Goal: Task Accomplishment & Management: Manage account settings

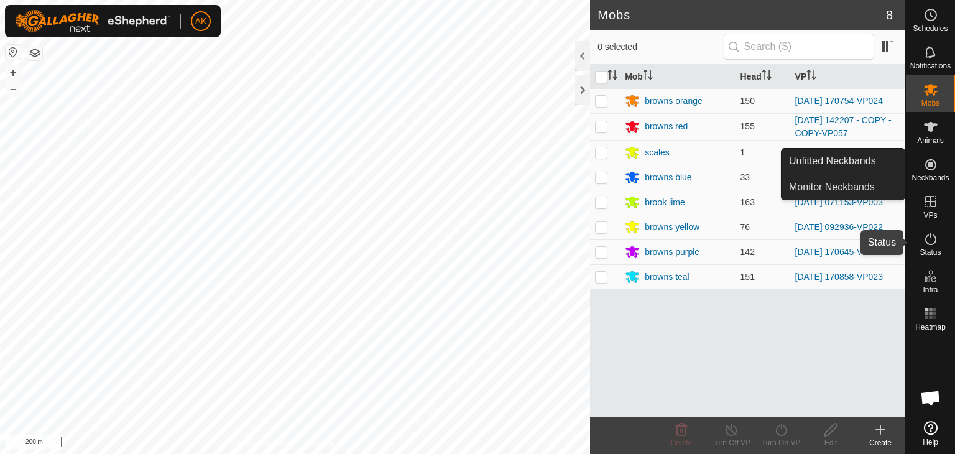
click at [926, 244] on icon at bounding box center [930, 238] width 15 height 15
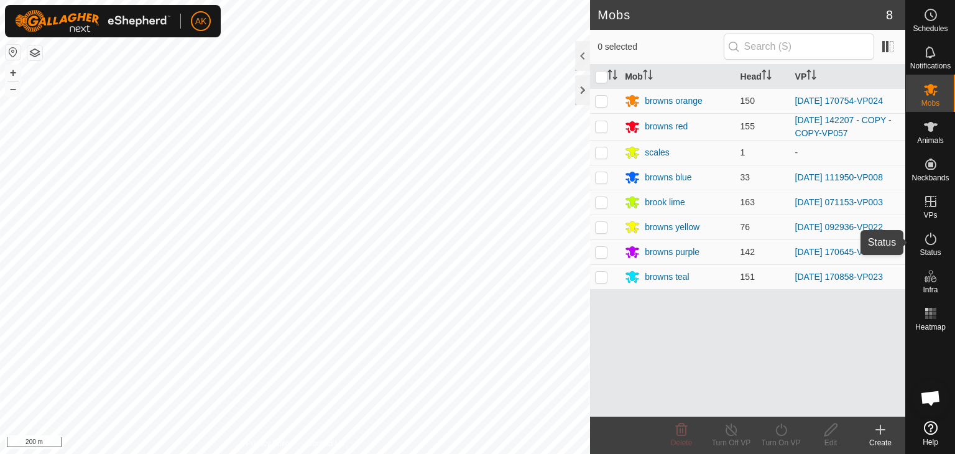
click at [926, 244] on icon at bounding box center [930, 238] width 15 height 15
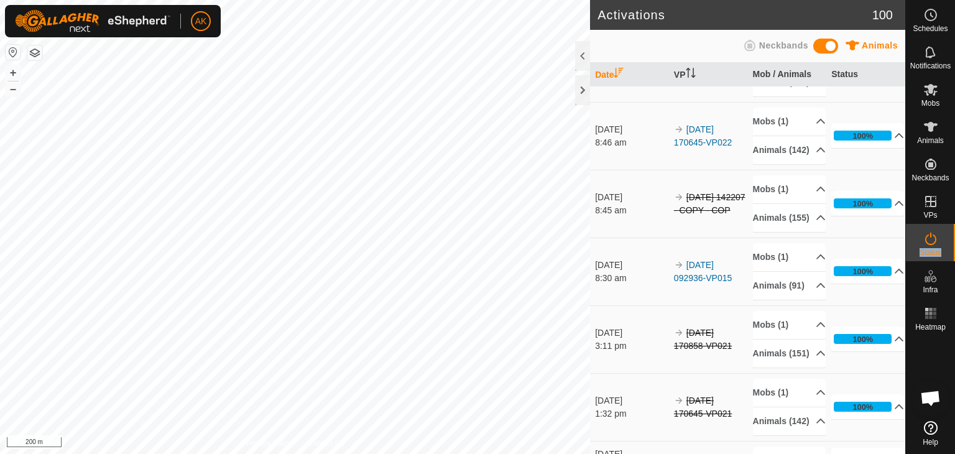
scroll to position [684, 0]
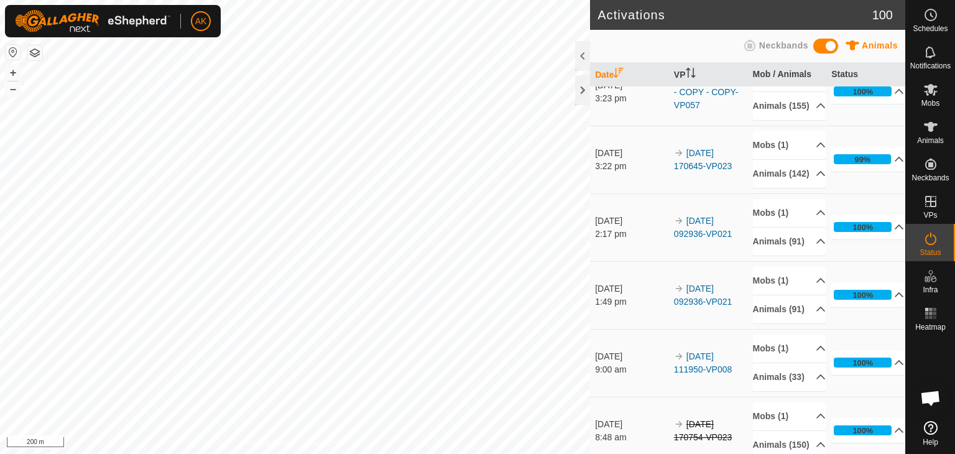
scroll to position [249, 0]
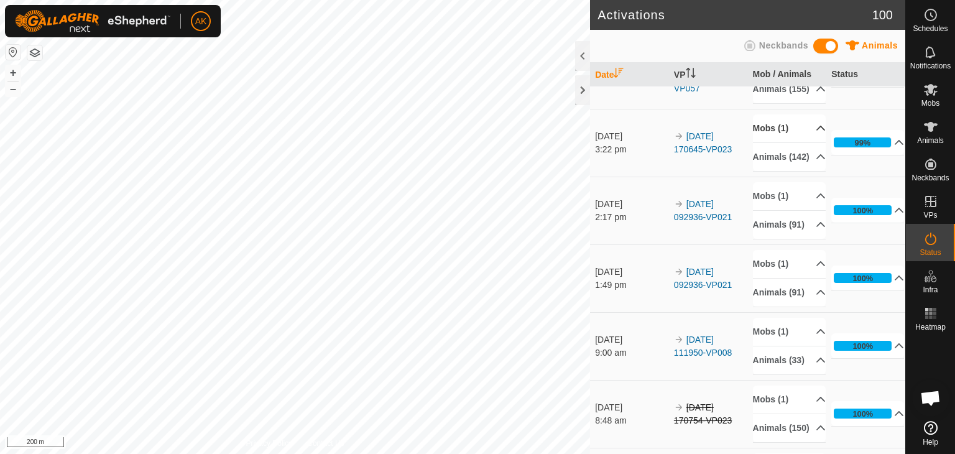
click at [768, 142] on p-accordion-header "Mobs (1)" at bounding box center [789, 128] width 73 height 28
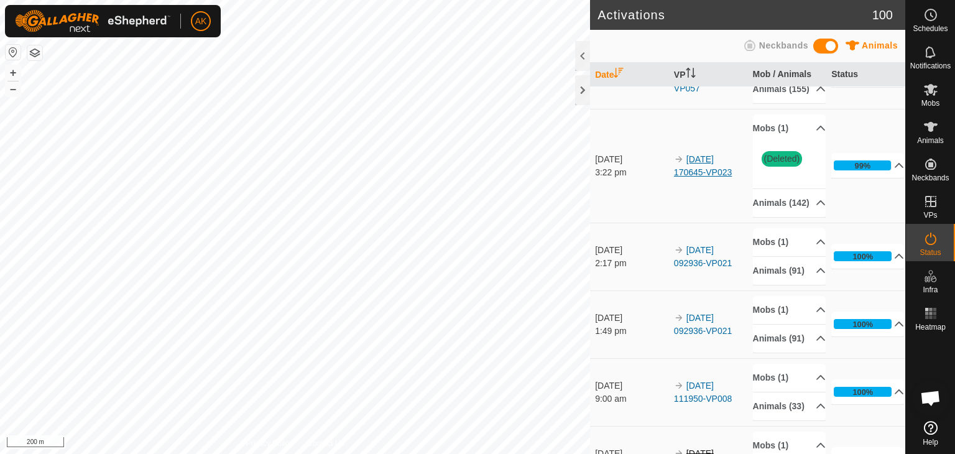
click at [769, 142] on p-accordion-header "Mobs (1)" at bounding box center [789, 128] width 73 height 28
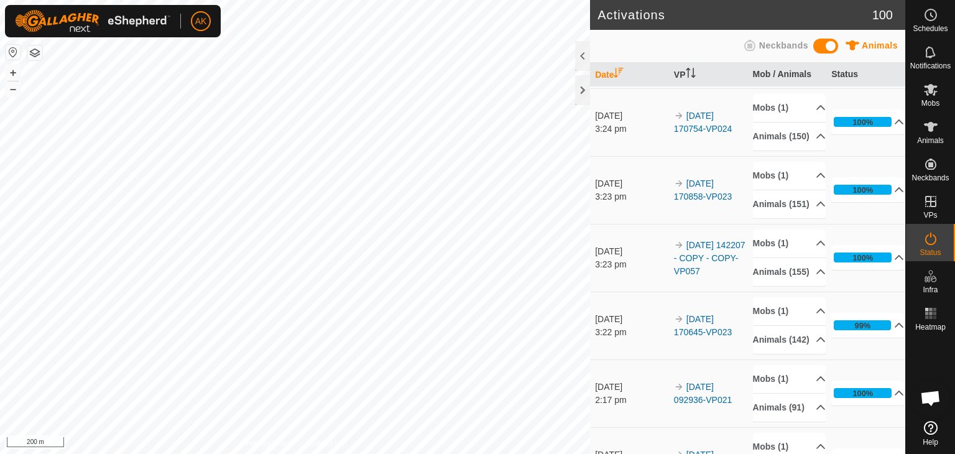
scroll to position [62, 0]
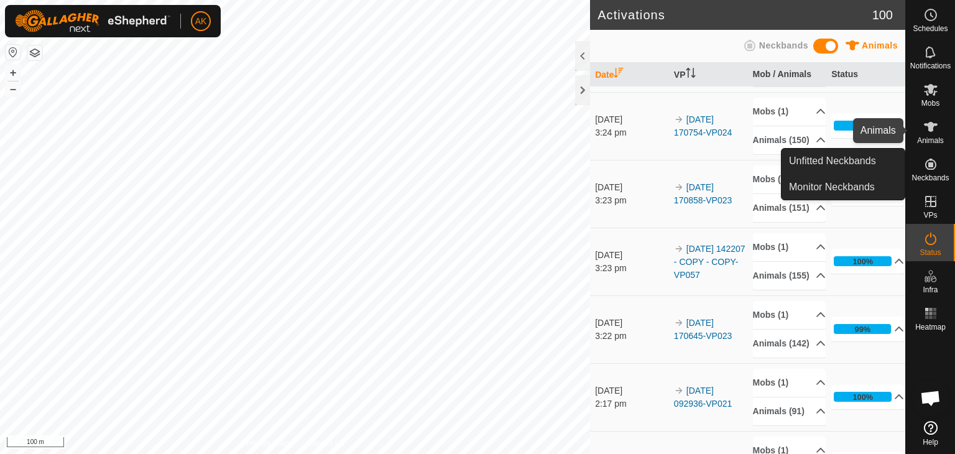
click at [936, 130] on icon at bounding box center [930, 126] width 15 height 15
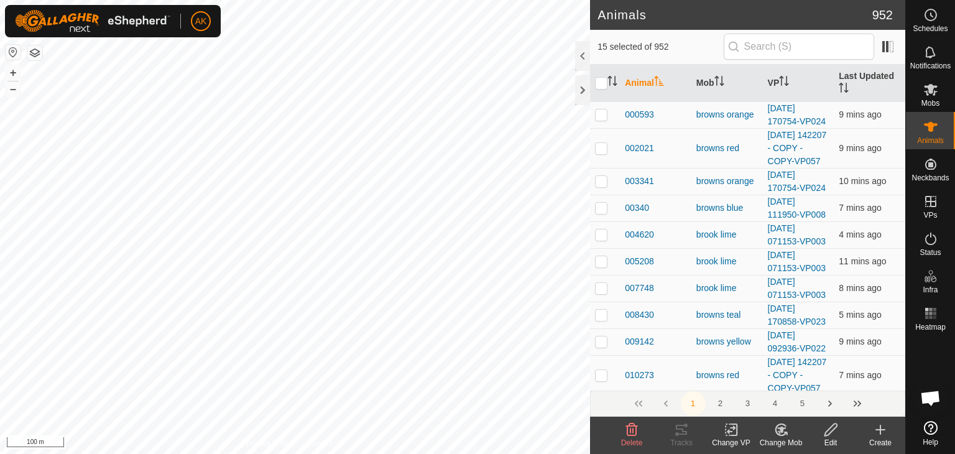
click at [778, 426] on icon at bounding box center [781, 429] width 16 height 15
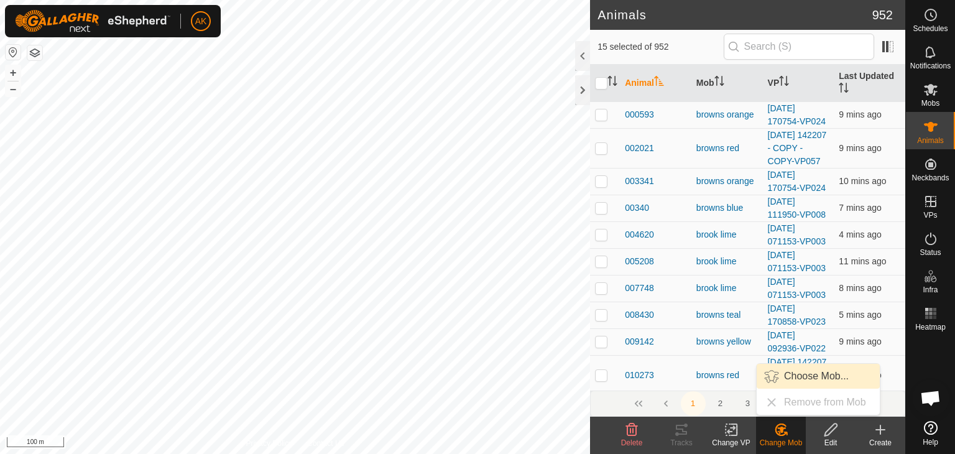
click at [786, 372] on link "Choose Mob..." at bounding box center [817, 376] width 123 height 25
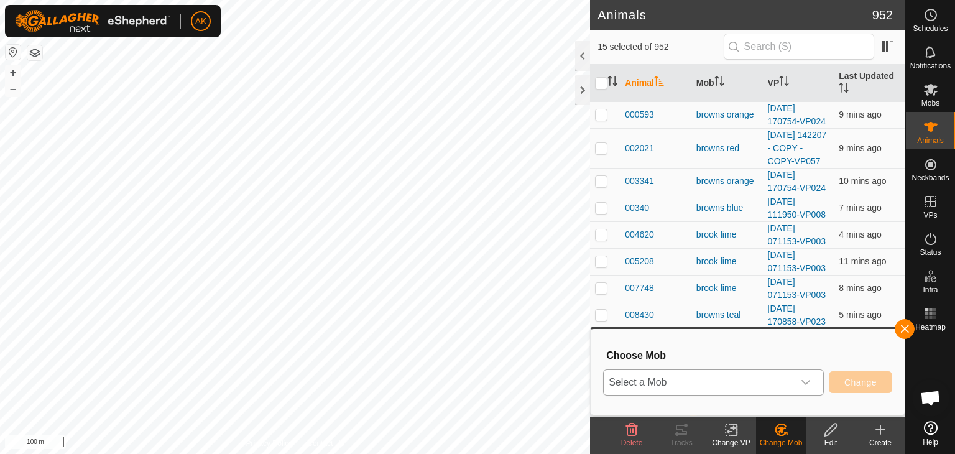
click at [696, 377] on span "Select a Mob" at bounding box center [698, 382] width 190 height 25
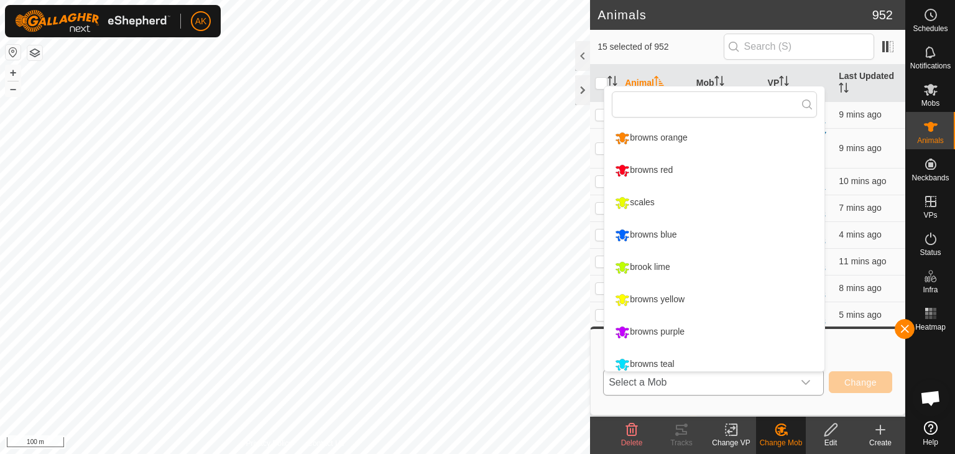
scroll to position [9, 0]
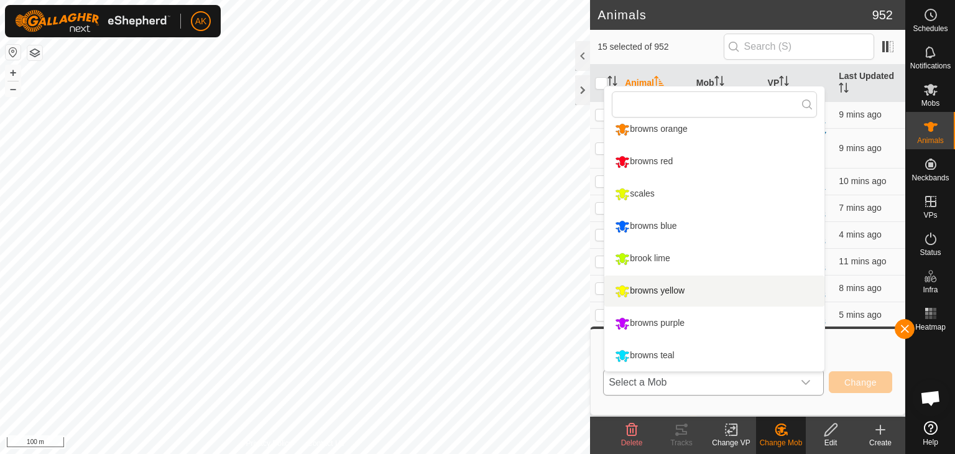
click at [659, 292] on li "browns yellow" at bounding box center [714, 290] width 220 height 31
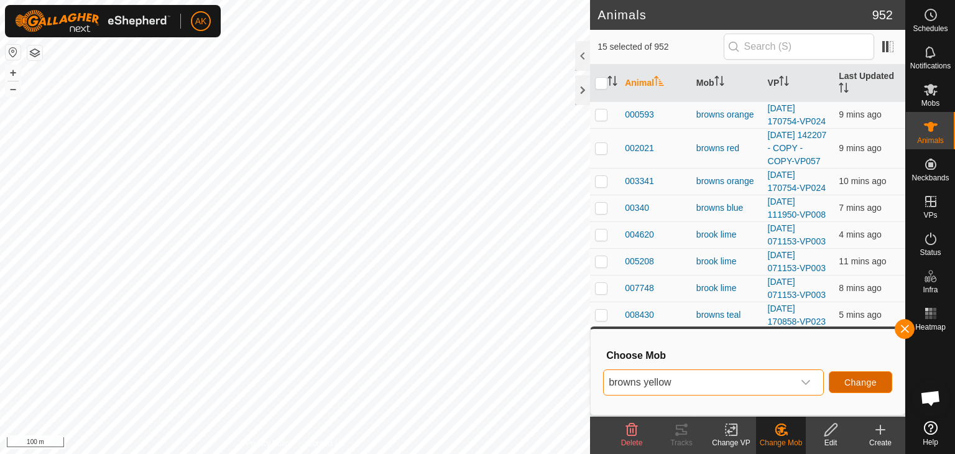
click at [866, 382] on span "Change" at bounding box center [860, 382] width 32 height 10
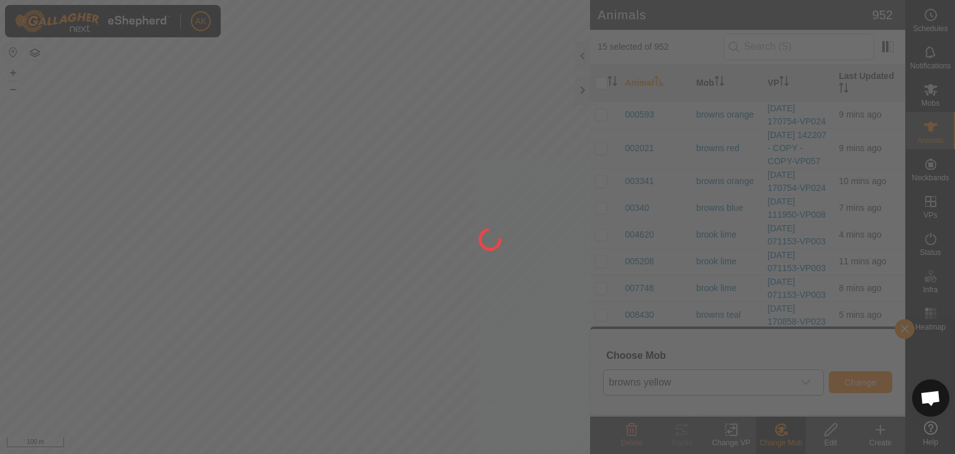
checkbox input "false"
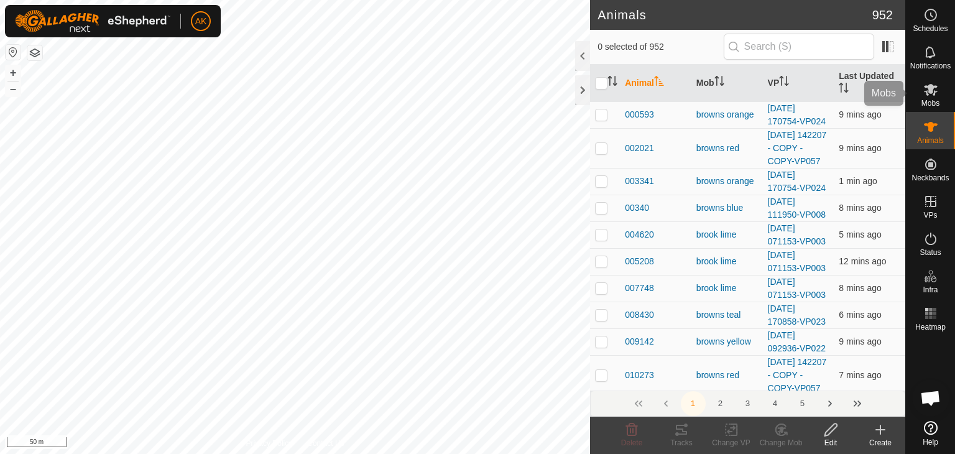
click at [927, 91] on icon at bounding box center [930, 89] width 15 height 15
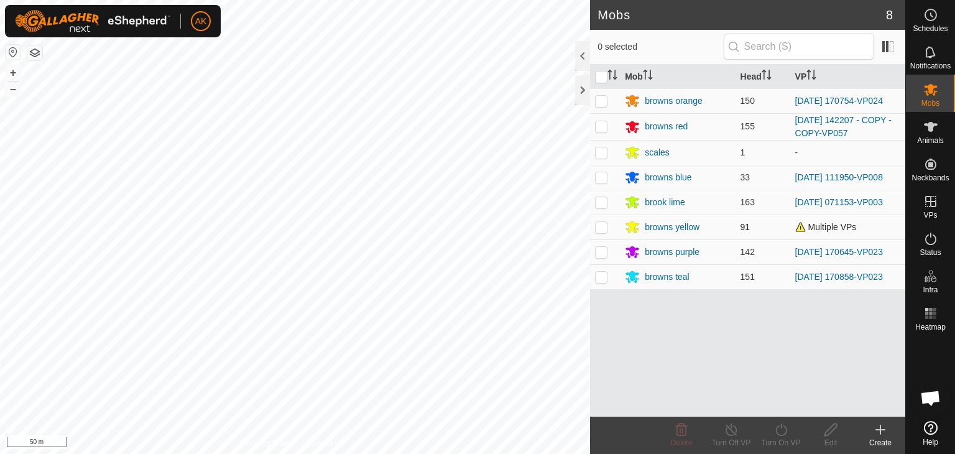
click at [601, 227] on p-checkbox at bounding box center [601, 227] width 12 height 10
checkbox input "true"
click at [731, 433] on icon at bounding box center [731, 429] width 16 height 15
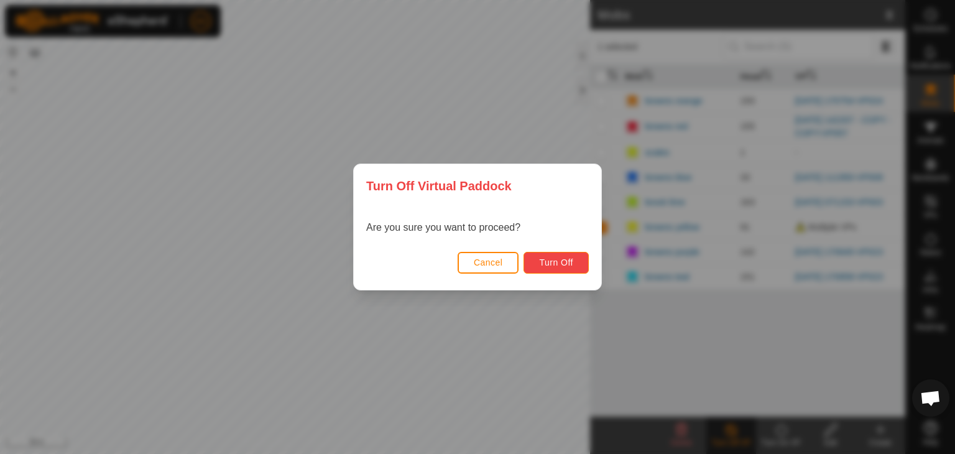
click at [574, 267] on button "Turn Off" at bounding box center [555, 263] width 65 height 22
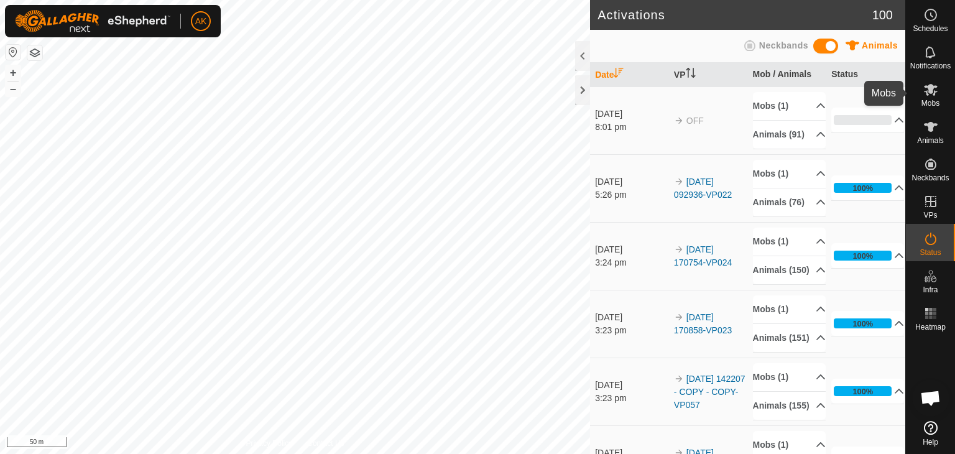
click at [927, 93] on icon at bounding box center [930, 89] width 15 height 15
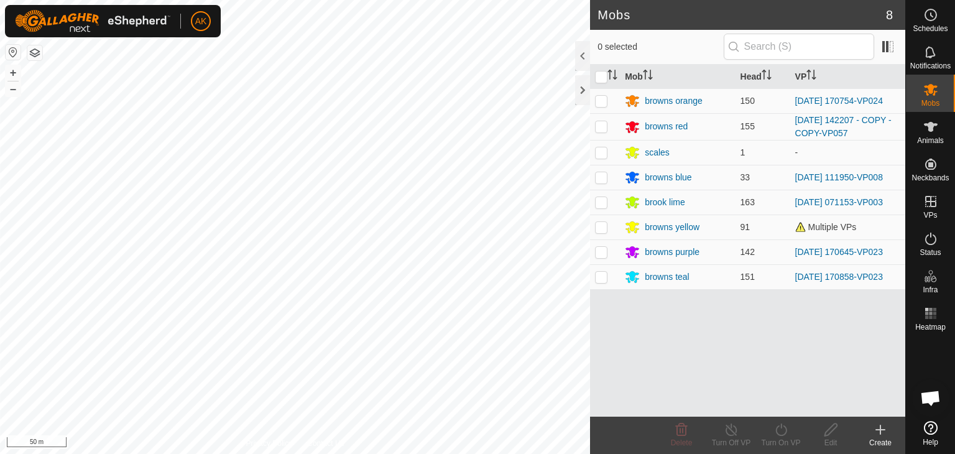
click at [598, 226] on p-checkbox at bounding box center [601, 227] width 12 height 10
checkbox input "true"
click at [731, 431] on line at bounding box center [731, 430] width 10 height 10
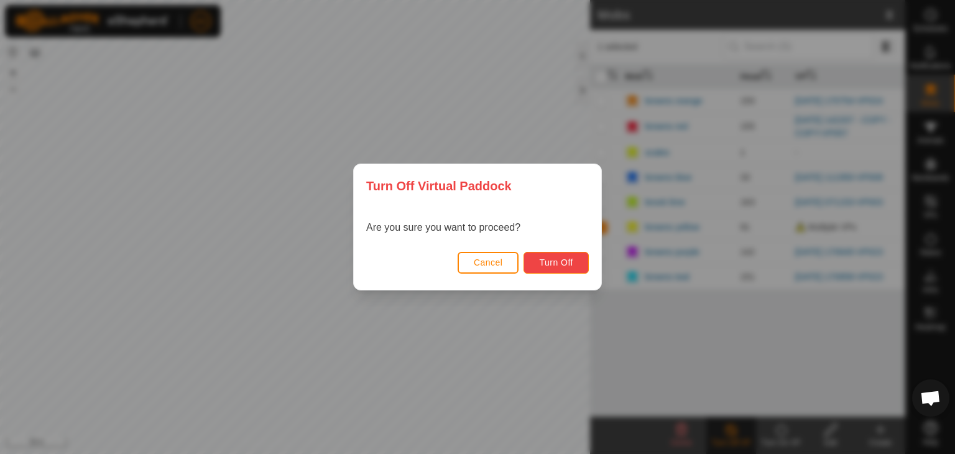
click at [546, 270] on button "Turn Off" at bounding box center [555, 263] width 65 height 22
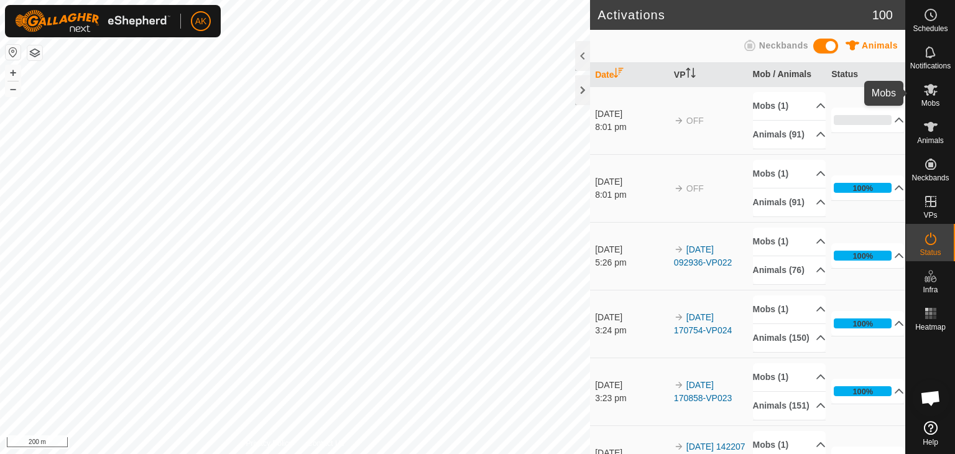
click at [928, 91] on icon at bounding box center [931, 90] width 14 height 12
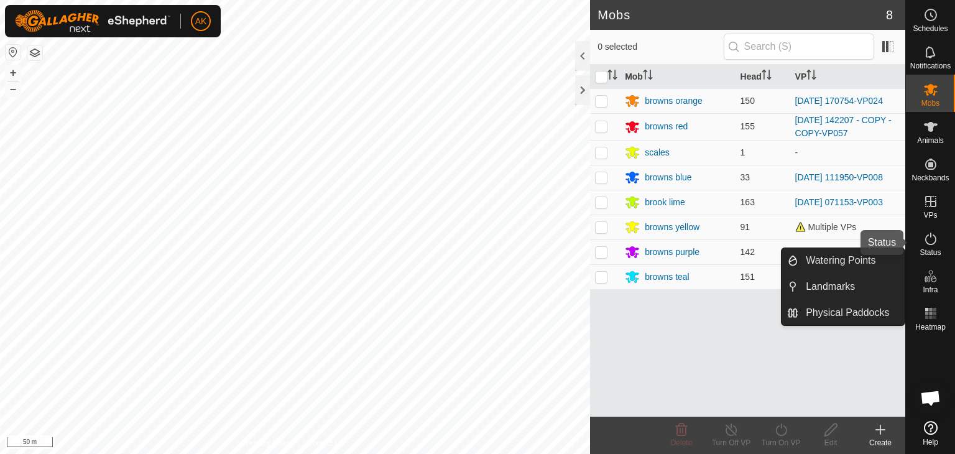
click at [928, 239] on icon at bounding box center [930, 238] width 15 height 15
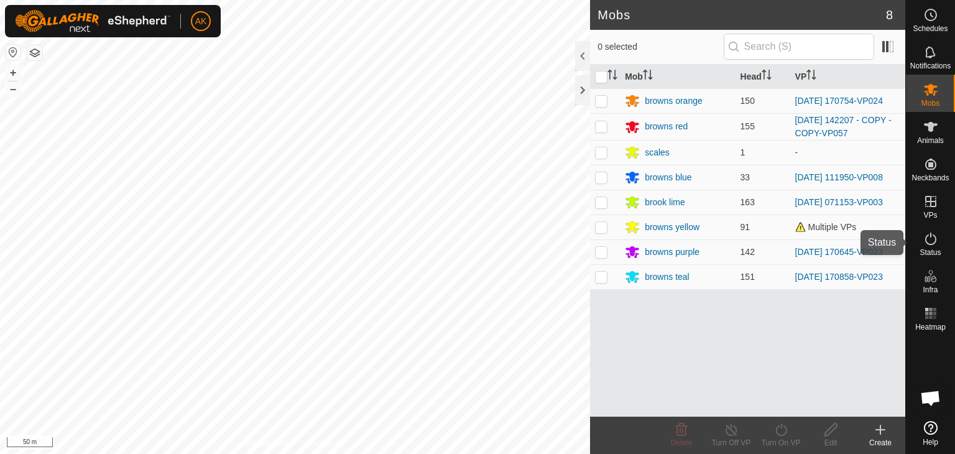
click at [928, 239] on icon at bounding box center [930, 238] width 15 height 15
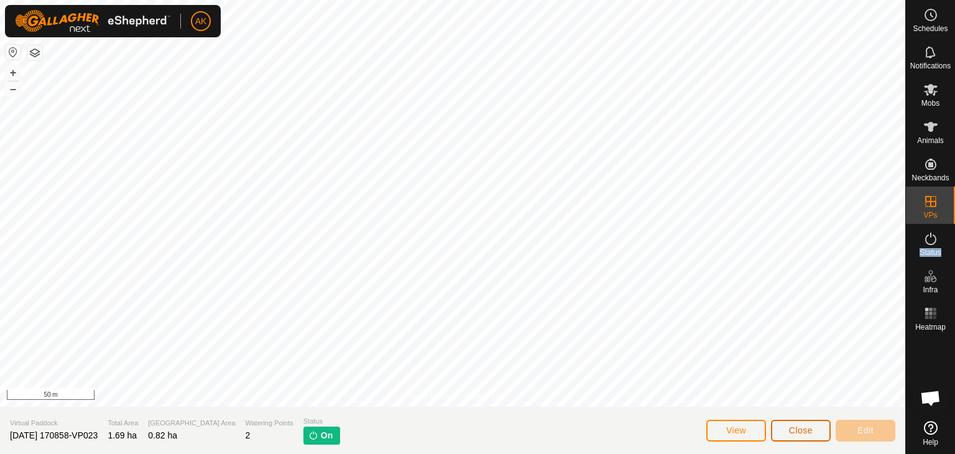
click at [804, 431] on span "Close" at bounding box center [801, 430] width 24 height 10
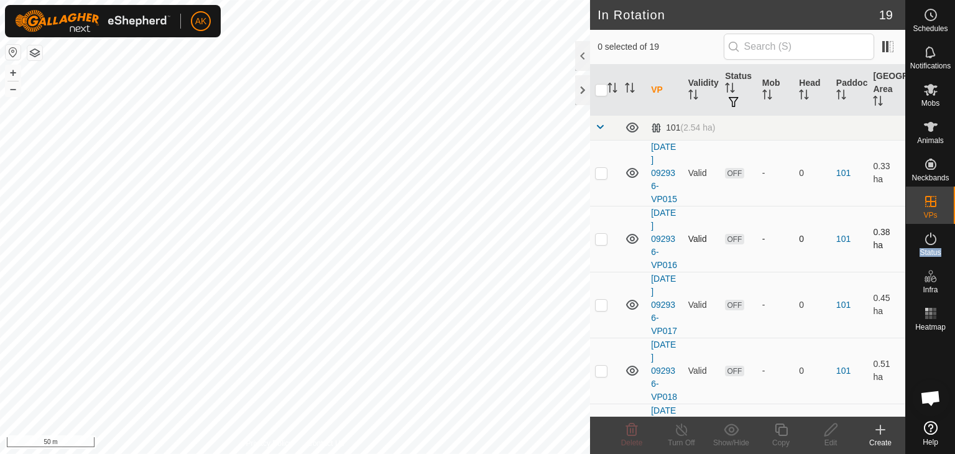
checkbox input "true"
click at [779, 433] on icon at bounding box center [781, 429] width 16 height 15
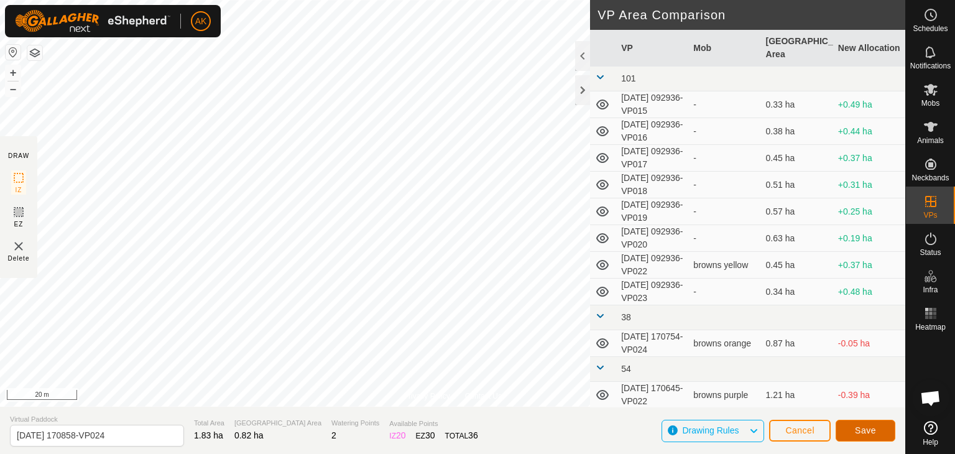
click at [875, 438] on button "Save" at bounding box center [865, 430] width 60 height 22
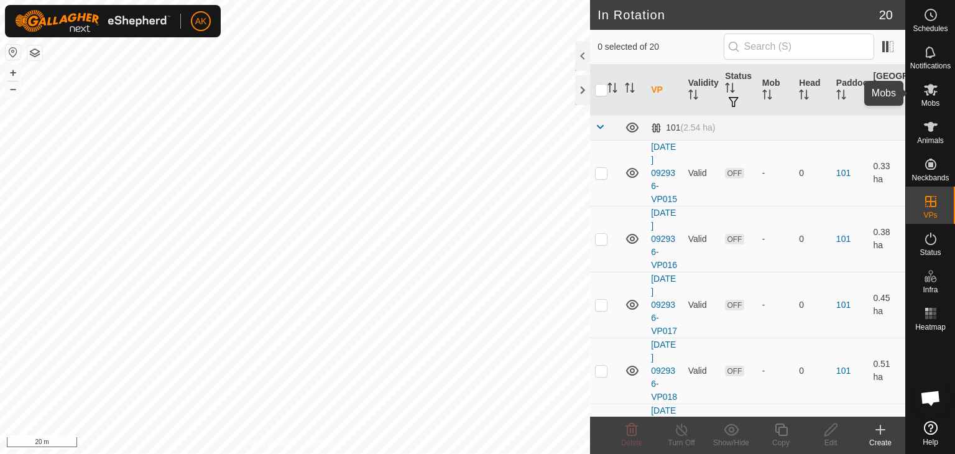
click at [927, 91] on icon at bounding box center [931, 90] width 14 height 12
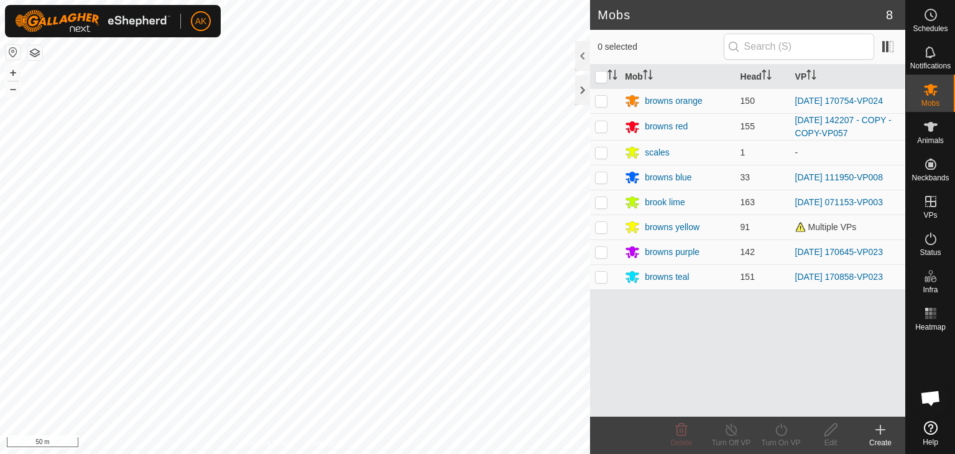
click at [401, 453] on html "AK Schedules Notifications Mobs Animals Neckbands VPs Status Infra Heatmap Help…" at bounding box center [477, 227] width 955 height 454
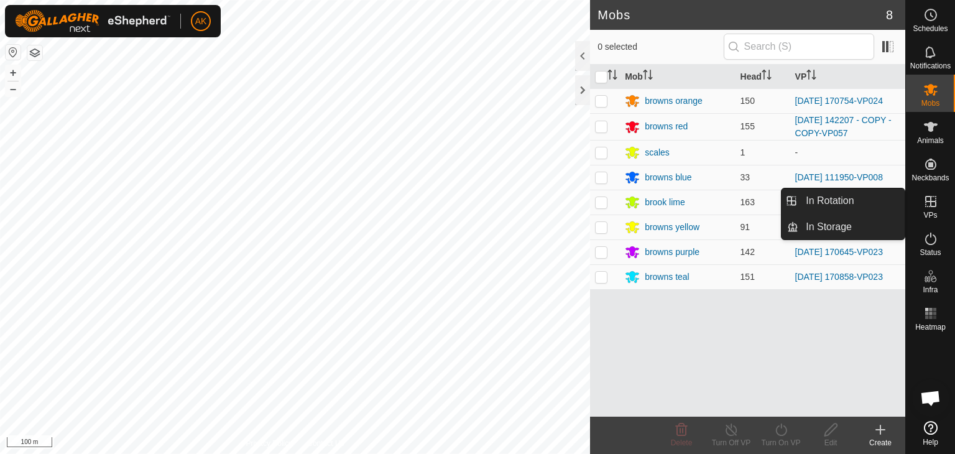
click at [928, 203] on icon at bounding box center [930, 201] width 15 height 15
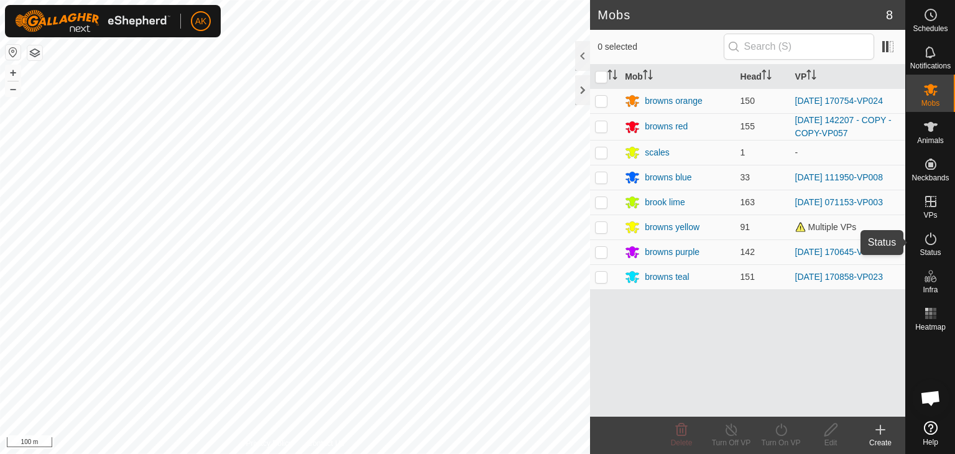
click at [930, 237] on icon at bounding box center [930, 238] width 11 height 12
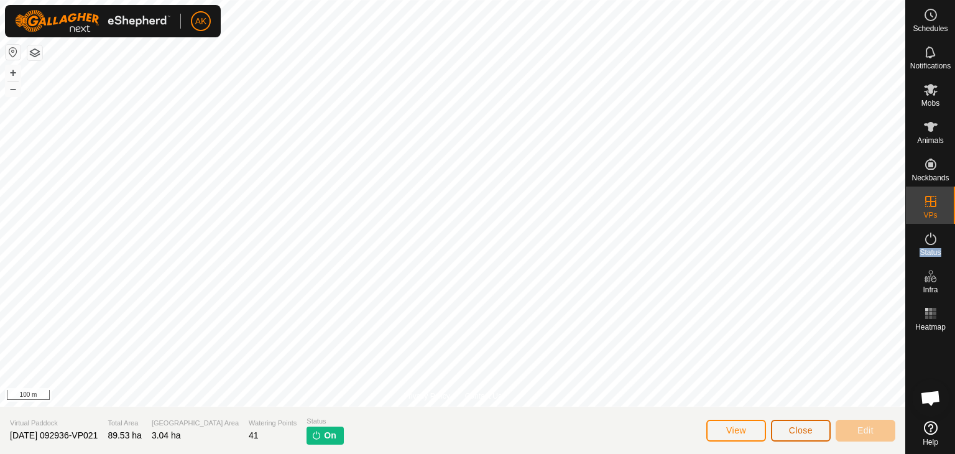
click at [810, 439] on button "Close" at bounding box center [801, 430] width 60 height 22
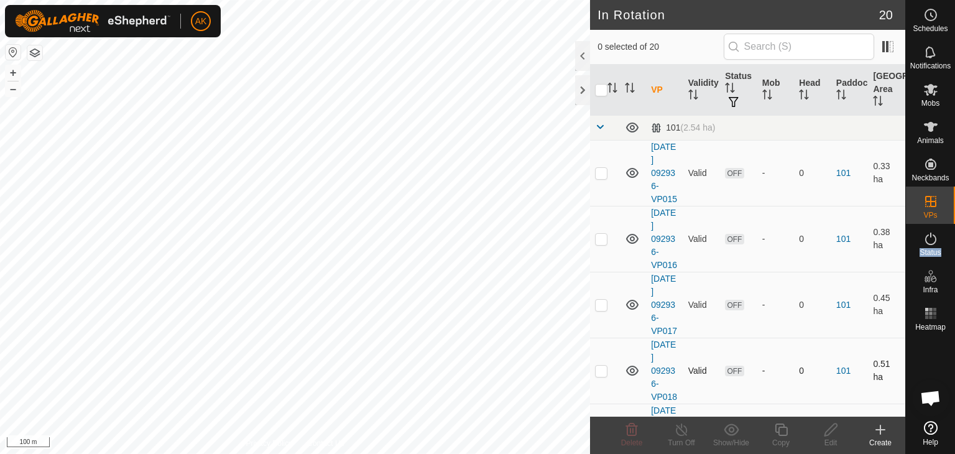
checkbox input "true"
click at [677, 429] on icon at bounding box center [682, 429] width 16 height 15
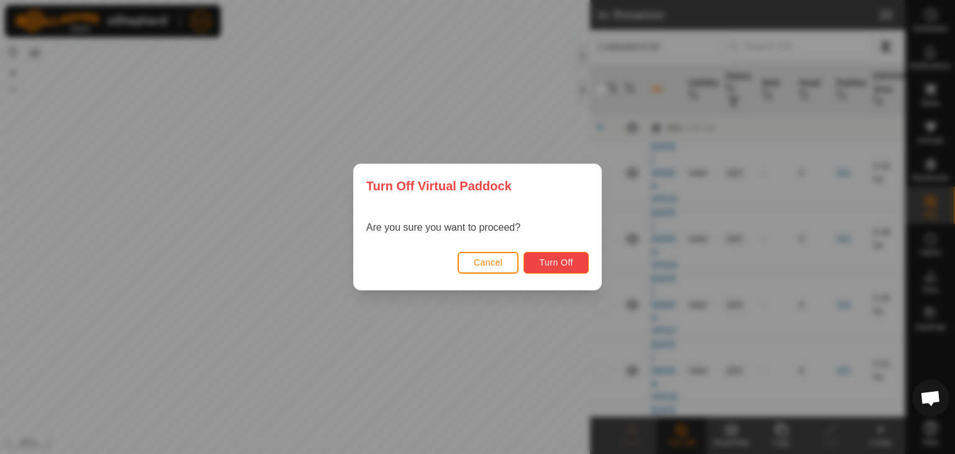
click at [552, 259] on span "Turn Off" at bounding box center [556, 262] width 34 height 10
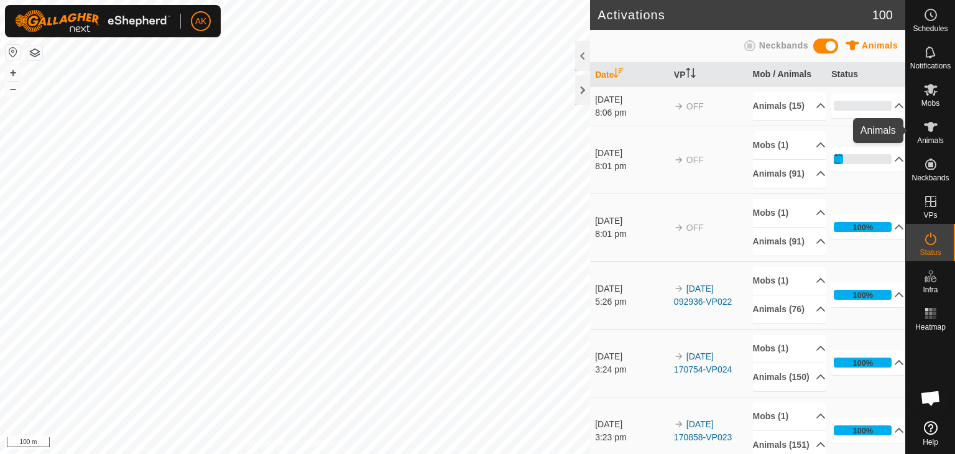
click at [927, 124] on icon at bounding box center [931, 127] width 14 height 10
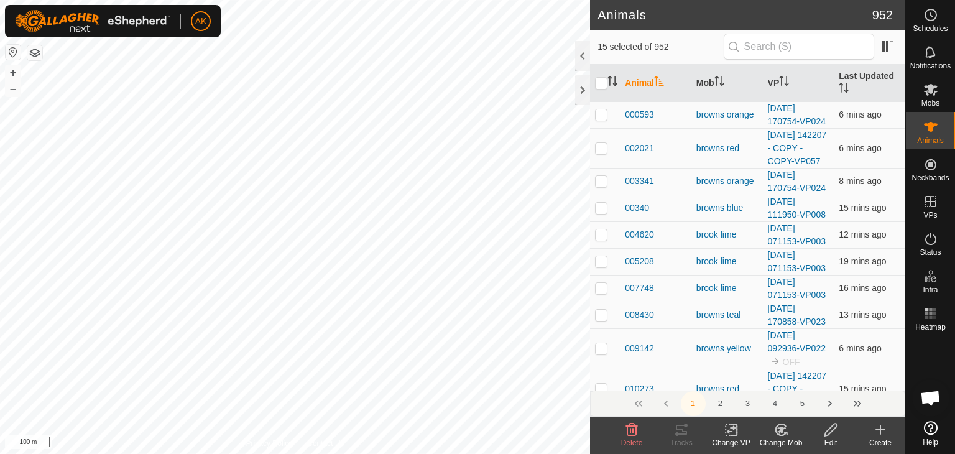
click at [776, 428] on icon at bounding box center [781, 429] width 16 height 15
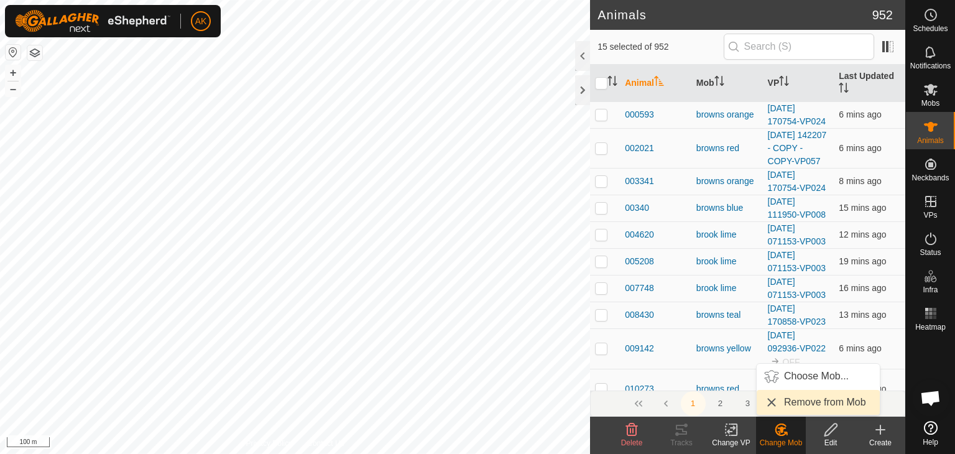
click at [781, 401] on link "Remove from Mob" at bounding box center [817, 402] width 123 height 25
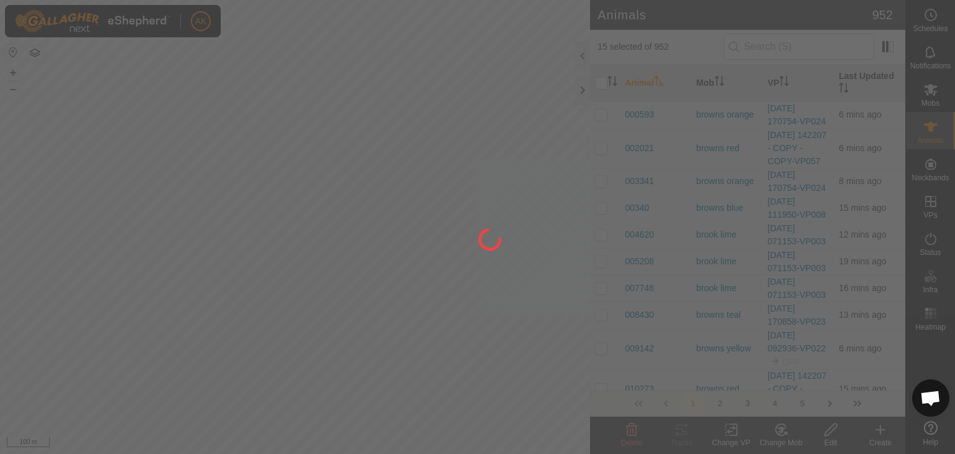
checkbox input "false"
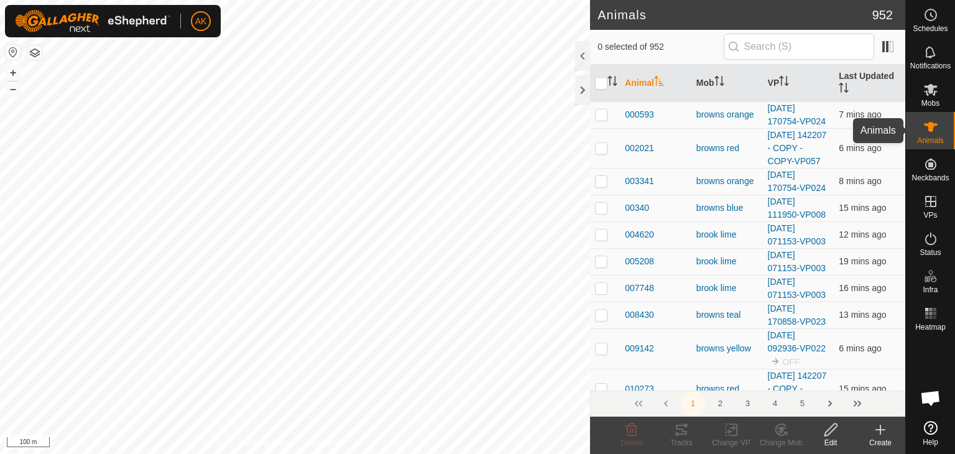
click at [931, 128] on icon at bounding box center [931, 127] width 14 height 10
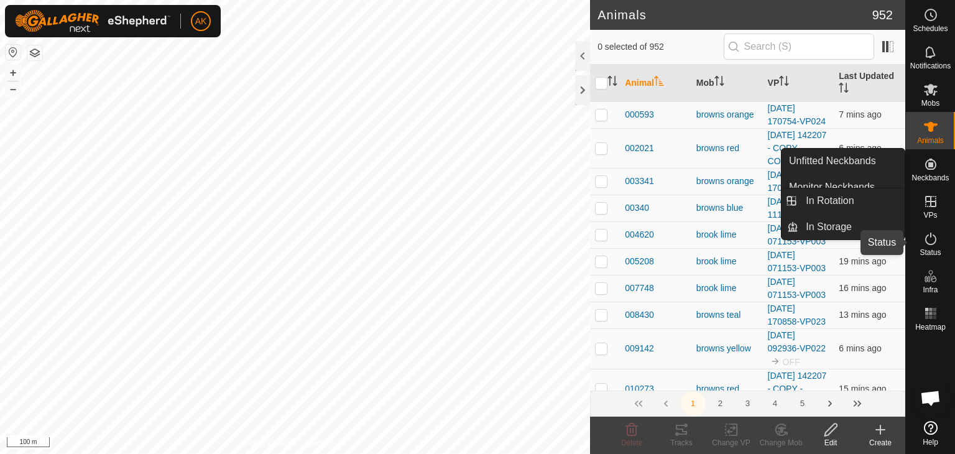
click at [927, 239] on icon at bounding box center [930, 238] width 15 height 15
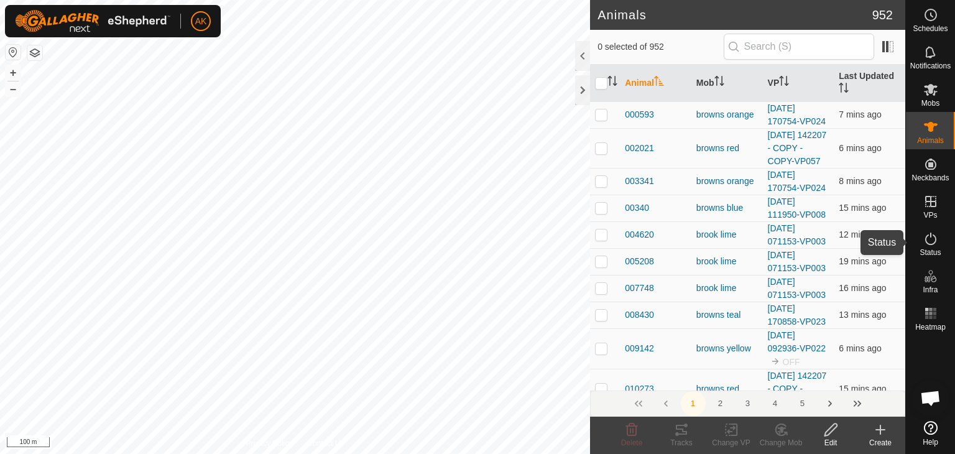
click at [927, 239] on icon at bounding box center [930, 238] width 15 height 15
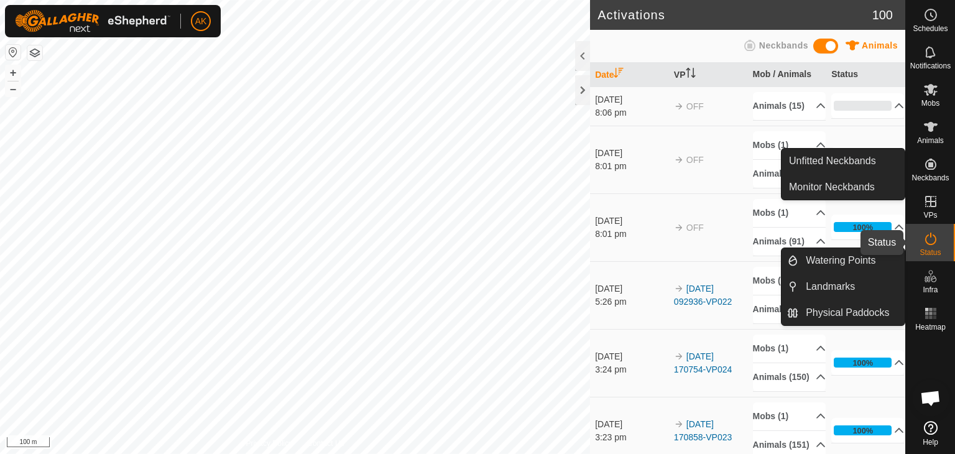
click at [929, 239] on icon at bounding box center [930, 238] width 15 height 15
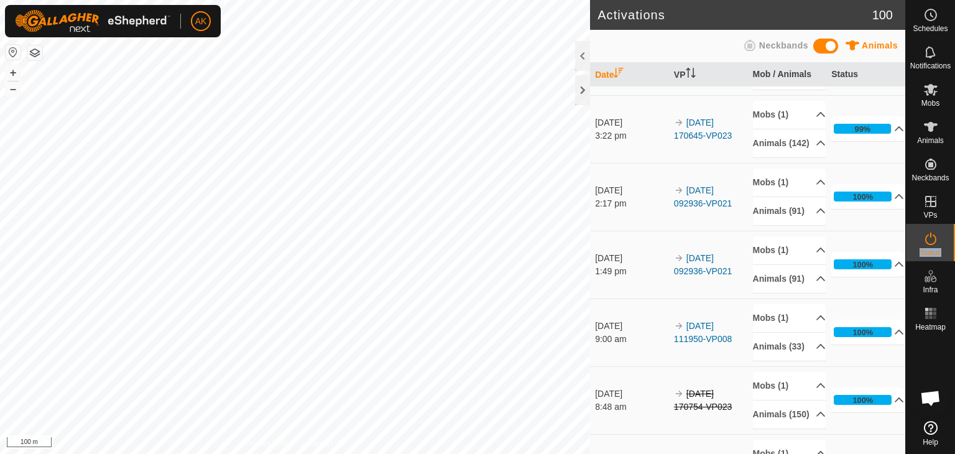
scroll to position [435, 0]
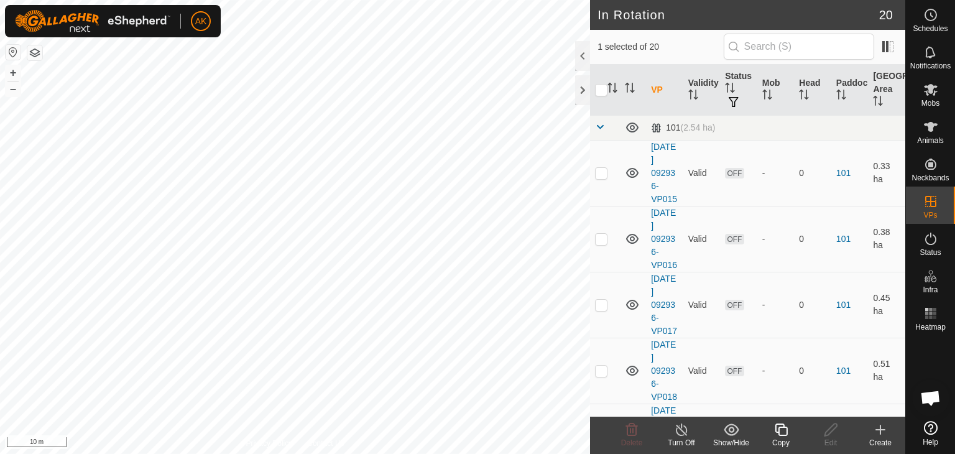
checkbox input "false"
checkbox input "true"
checkbox input "false"
click at [833, 437] on div "Edit" at bounding box center [830, 442] width 50 height 11
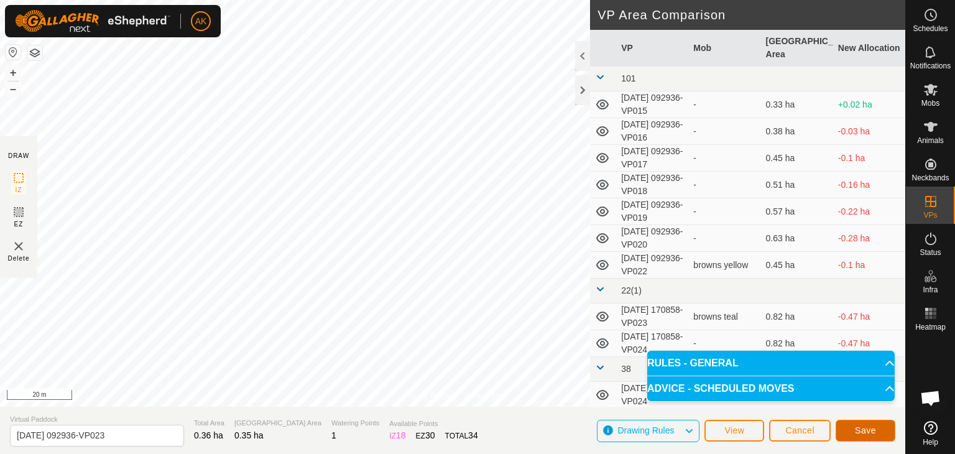
click at [868, 431] on span "Save" at bounding box center [865, 430] width 21 height 10
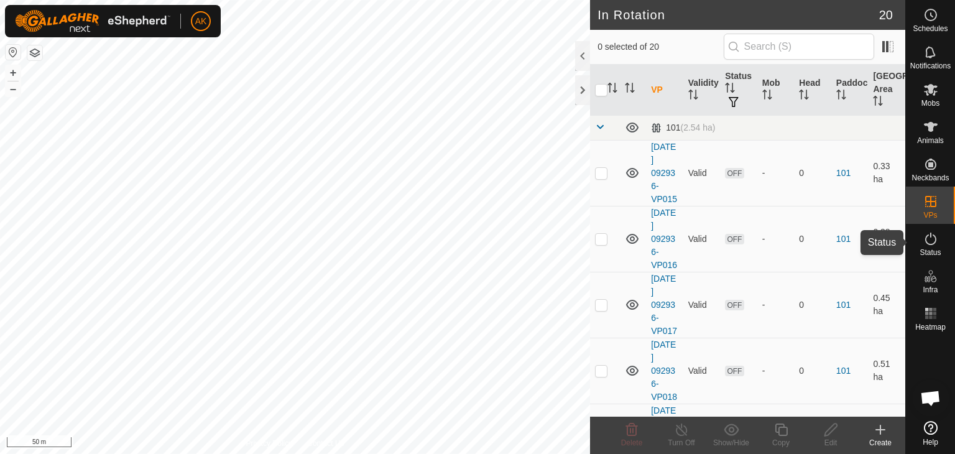
click at [929, 235] on icon at bounding box center [930, 238] width 15 height 15
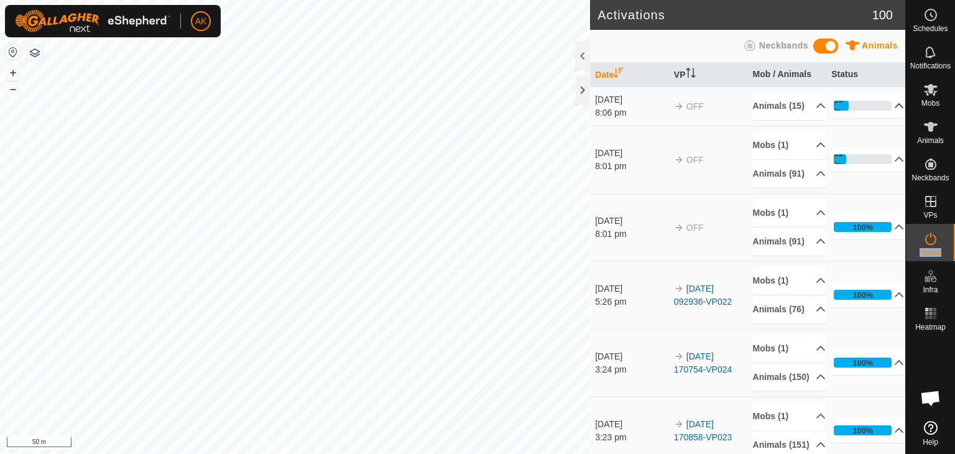
click at [884, 109] on p-accordion-header "26%" at bounding box center [867, 105] width 73 height 25
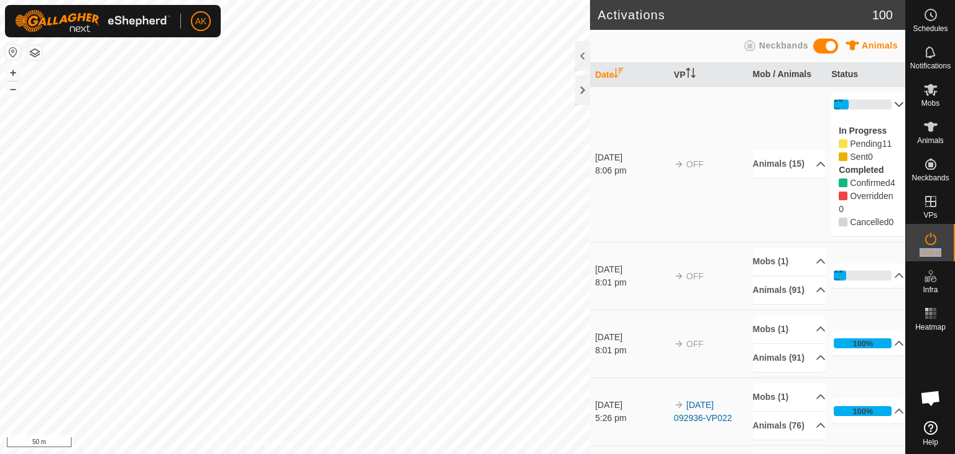
click at [881, 104] on p-accordion-header "26%" at bounding box center [867, 104] width 73 height 25
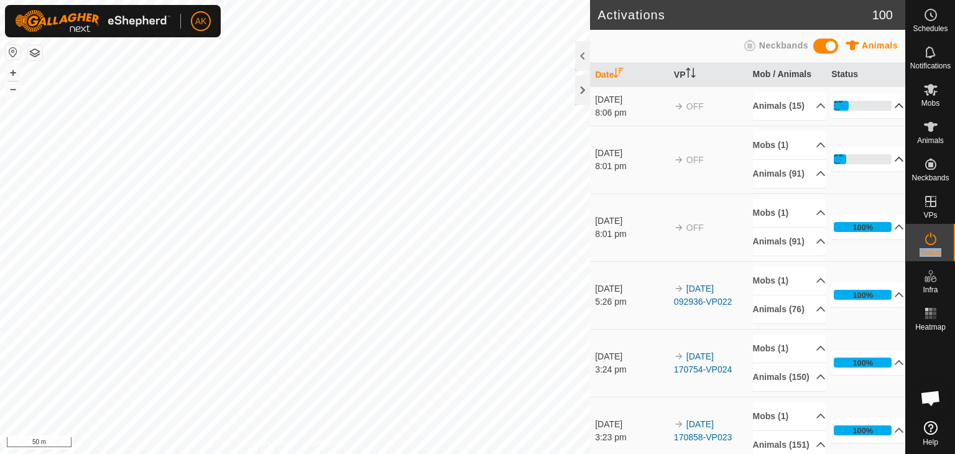
click at [883, 172] on p-accordion-header "21%" at bounding box center [867, 159] width 73 height 25
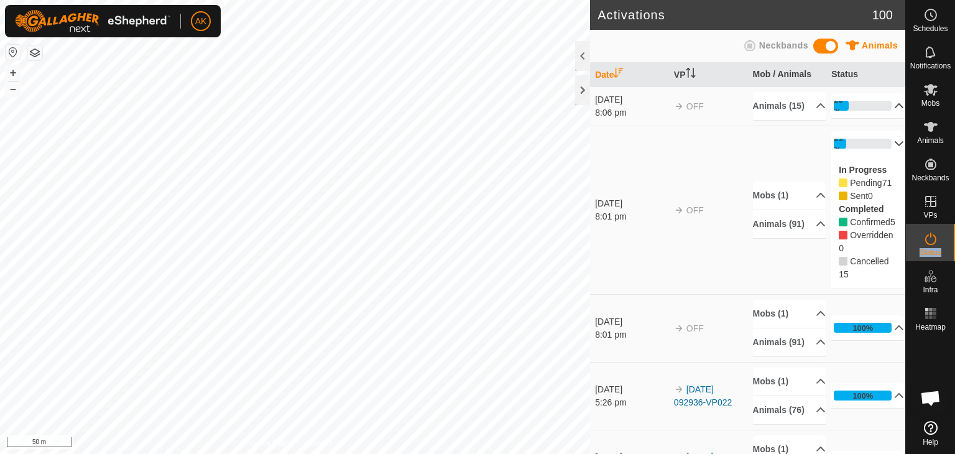
click at [881, 155] on p-accordion-header "21%" at bounding box center [867, 143] width 73 height 25
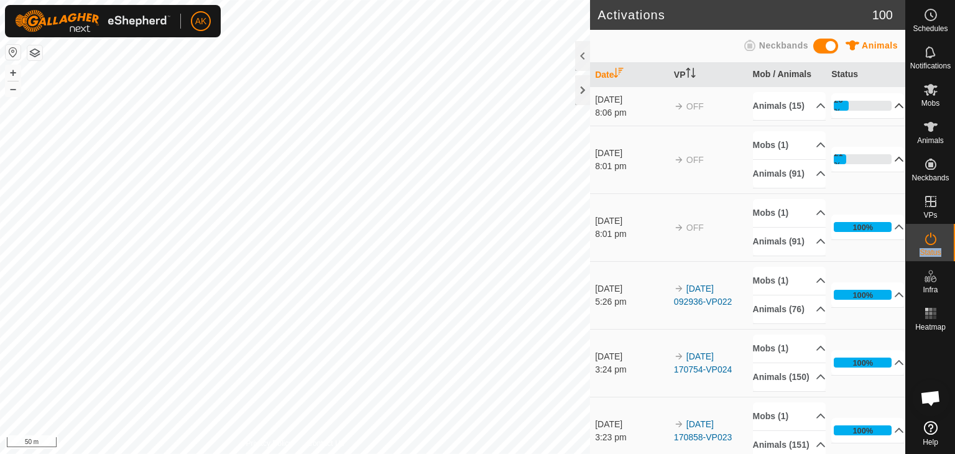
click at [894, 111] on icon at bounding box center [899, 106] width 10 height 10
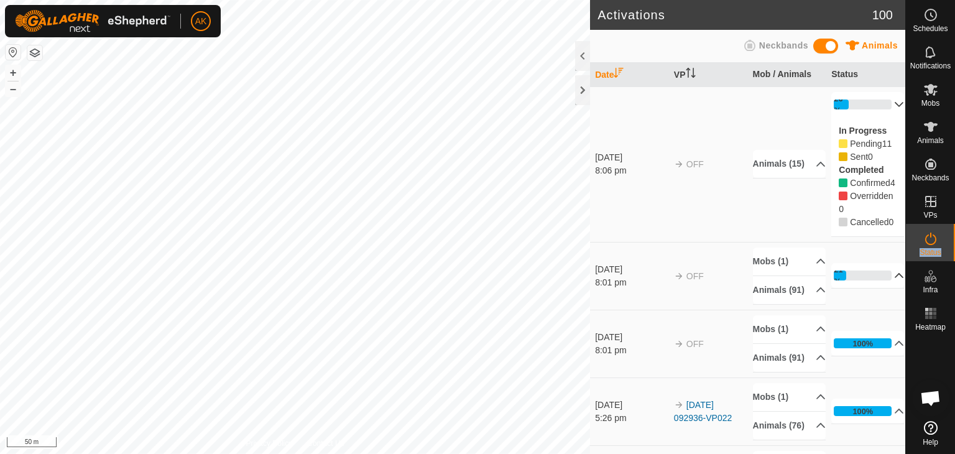
click at [883, 112] on p-accordion-header "26%" at bounding box center [867, 104] width 73 height 25
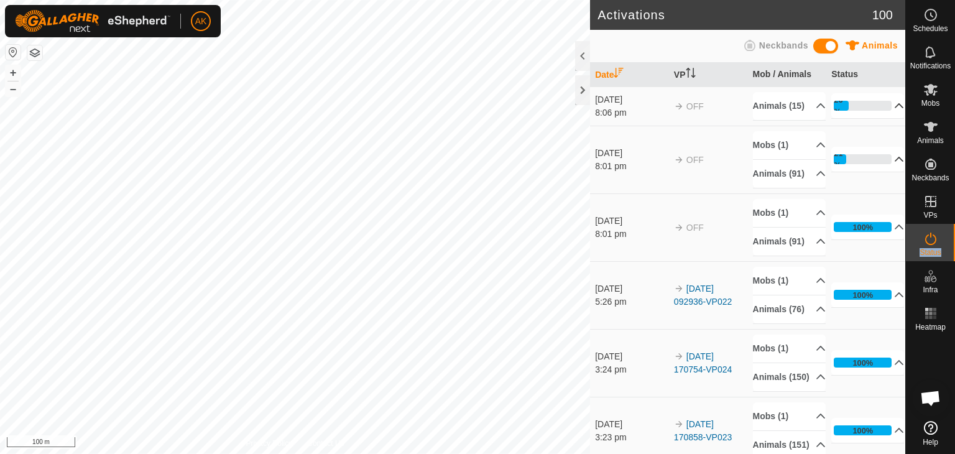
click at [612, 413] on div "Activations 100 Animals Neckbands Date VP Mob / Animals Status 4 Sept 2025 8:06…" at bounding box center [452, 227] width 905 height 454
click at [930, 85] on icon at bounding box center [931, 90] width 14 height 12
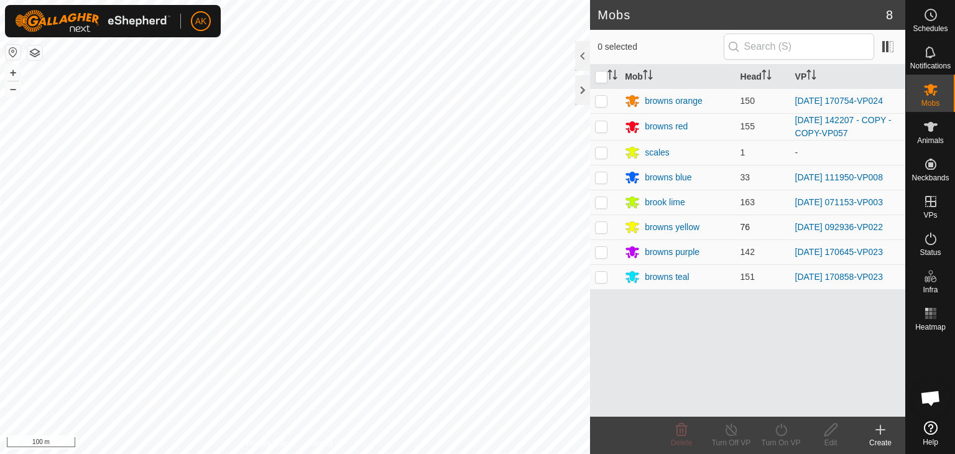
click at [599, 226] on p-checkbox at bounding box center [601, 227] width 12 height 10
checkbox input "true"
click at [779, 428] on icon at bounding box center [781, 429] width 16 height 15
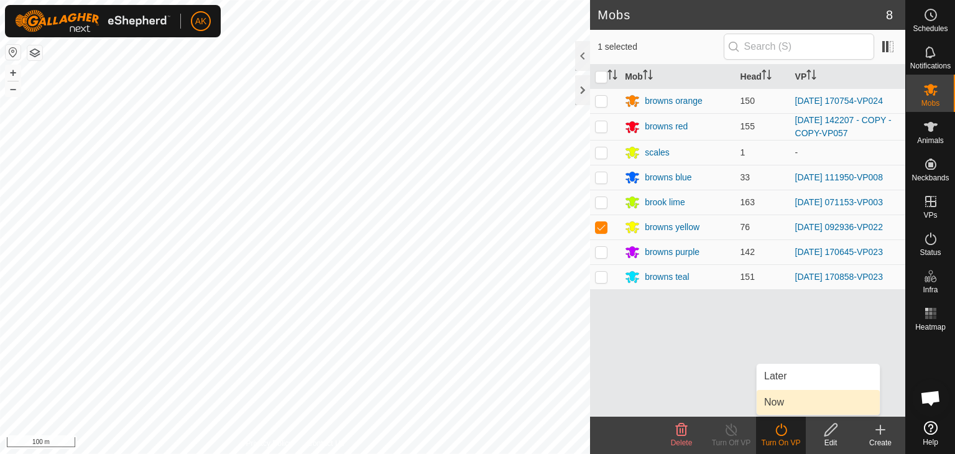
click at [771, 401] on link "Now" at bounding box center [817, 402] width 123 height 25
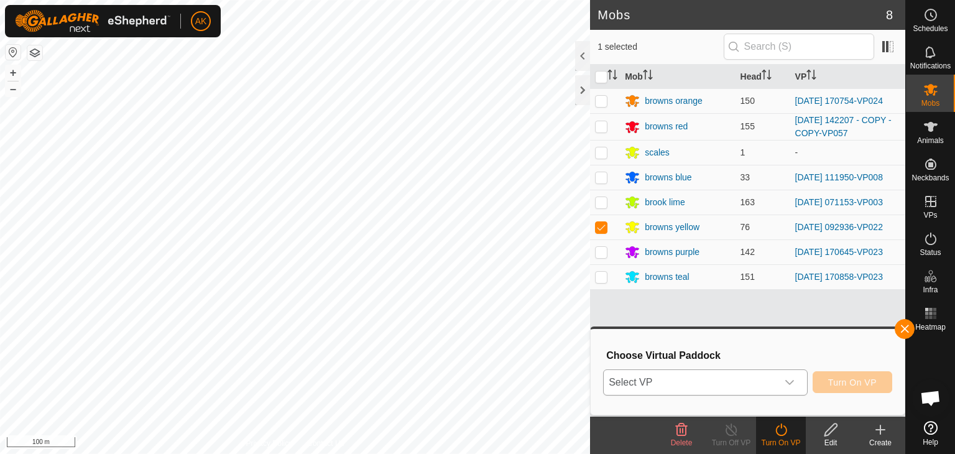
click at [707, 382] on span "Select VP" at bounding box center [689, 382] width 173 height 25
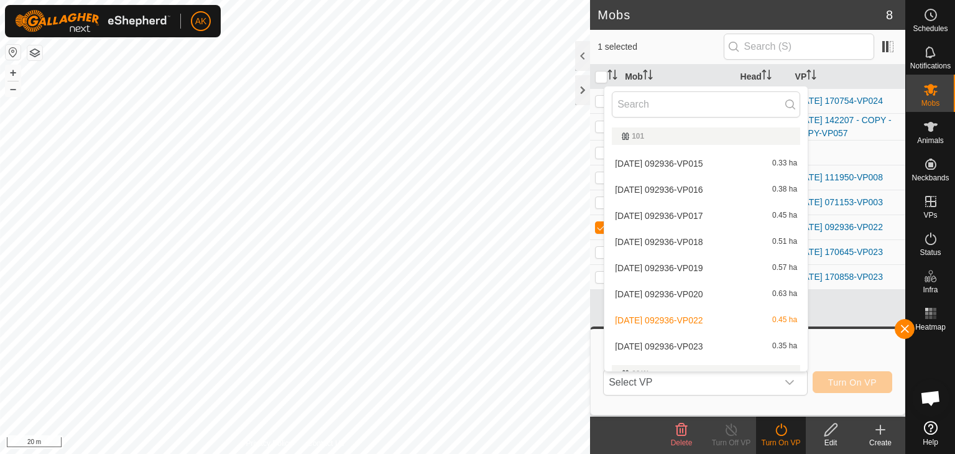
click at [667, 446] on div "Mobs 8 1 selected Mob Head VP browns orange 150 2025-08-24 170754-VP024 browns …" at bounding box center [452, 227] width 905 height 454
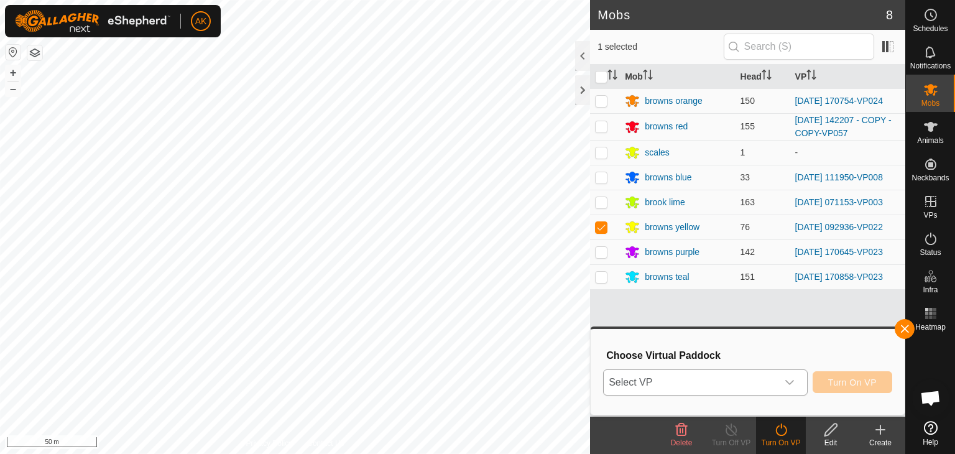
click at [789, 385] on icon "dropdown trigger" at bounding box center [789, 382] width 10 height 10
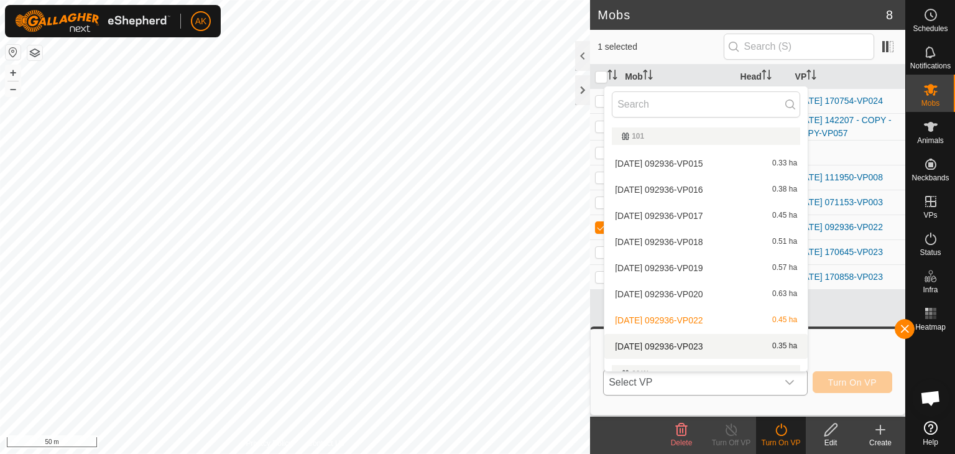
click at [669, 341] on li "2025-08-21 092936-VP023 0.35 ha" at bounding box center [705, 346] width 203 height 25
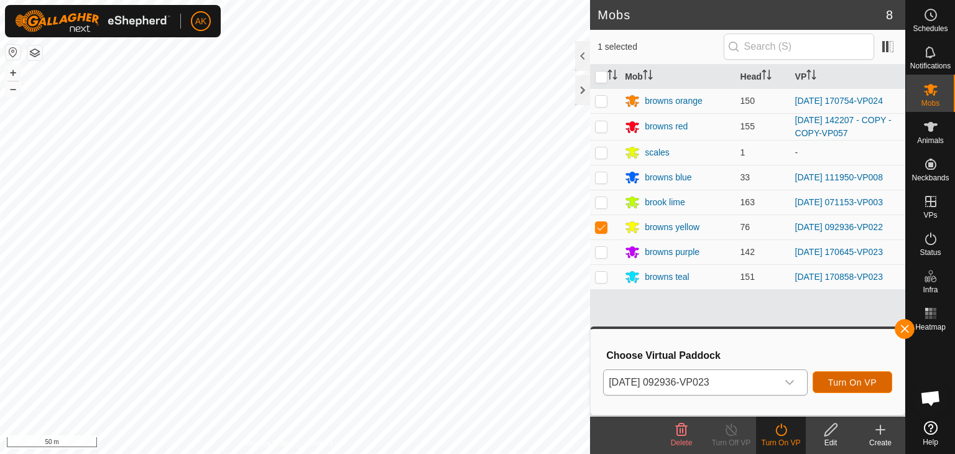
click at [850, 383] on span "Turn On VP" at bounding box center [852, 382] width 48 height 10
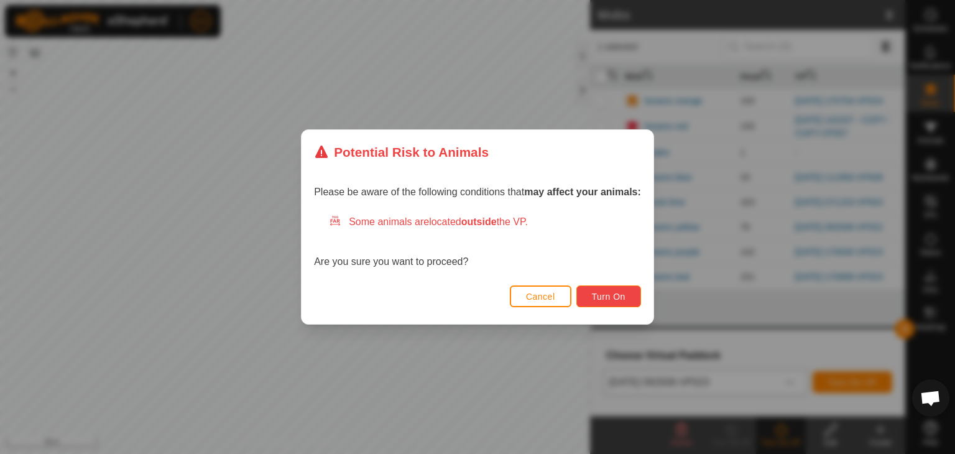
click at [609, 301] on span "Turn On" at bounding box center [609, 296] width 34 height 10
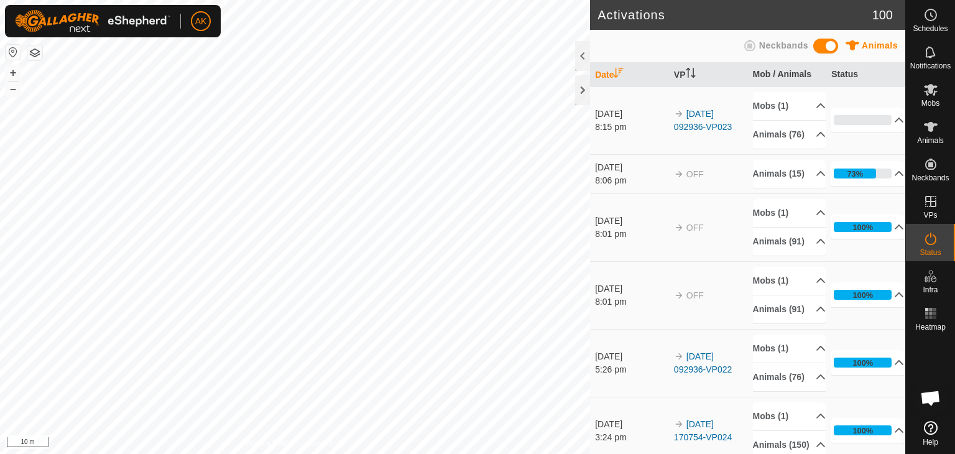
click at [510, 453] on html "AK Schedules Notifications Mobs Animals Neckbands VPs Status Infra Heatmap Help…" at bounding box center [477, 227] width 955 height 454
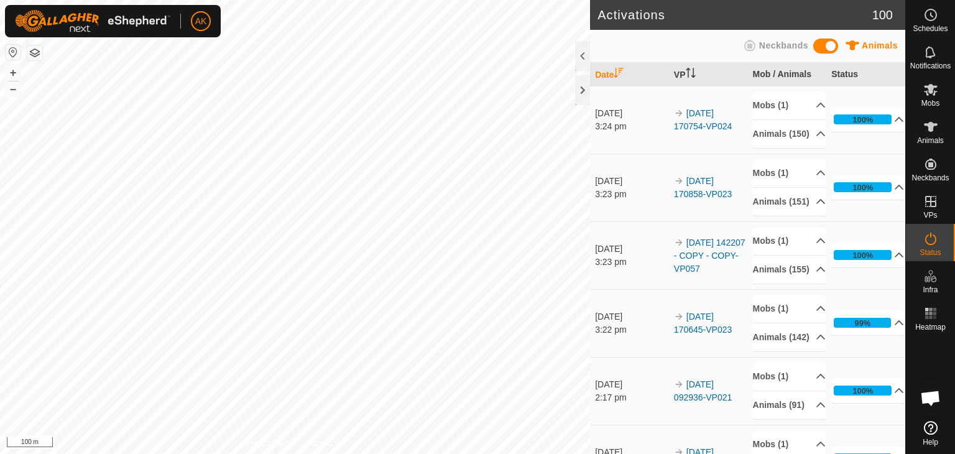
scroll to position [435, 0]
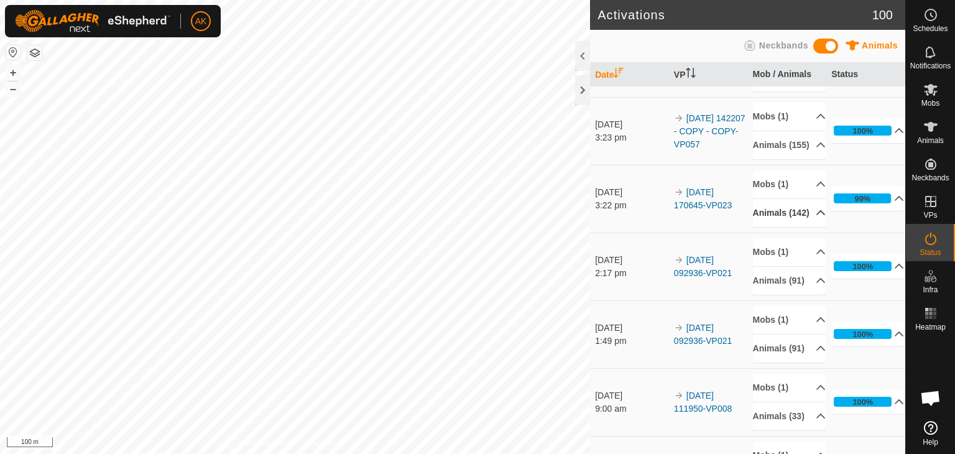
click at [815, 218] on icon at bounding box center [820, 213] width 10 height 10
click at [804, 227] on p-accordion-header "Animals (142)" at bounding box center [789, 213] width 73 height 28
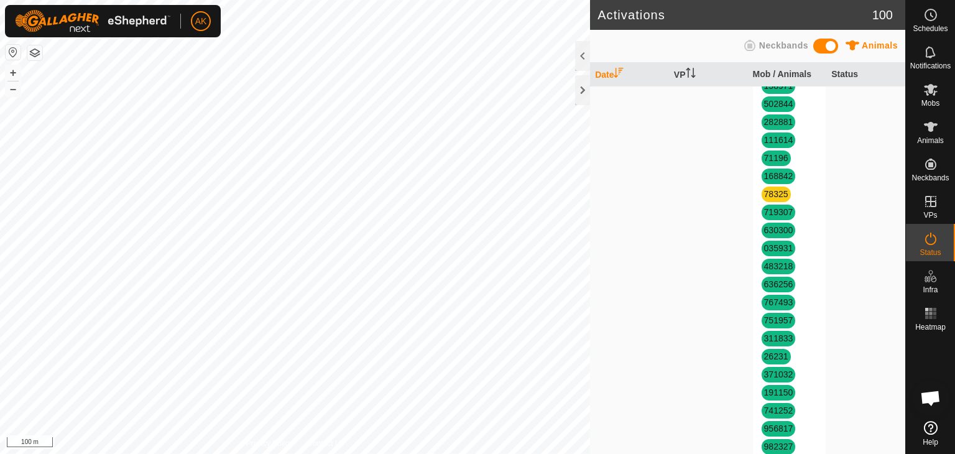
scroll to position [1429, 0]
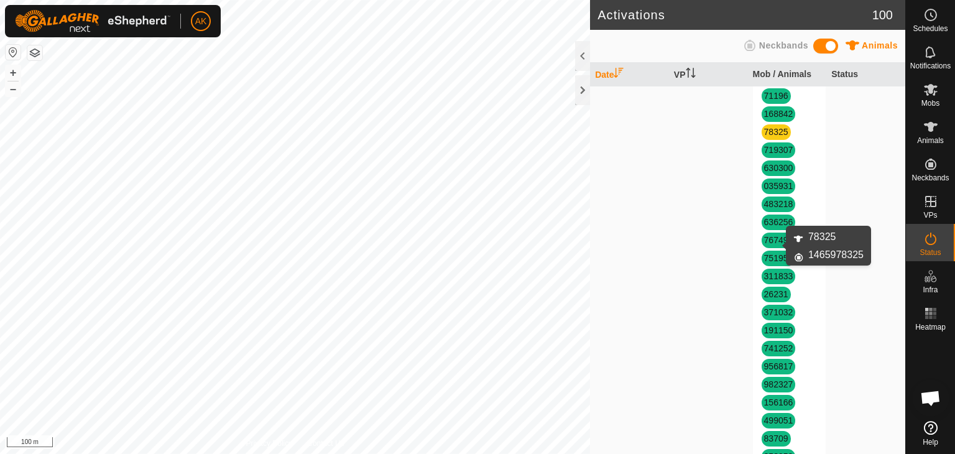
click at [765, 137] on link "78325" at bounding box center [776, 132] width 24 height 10
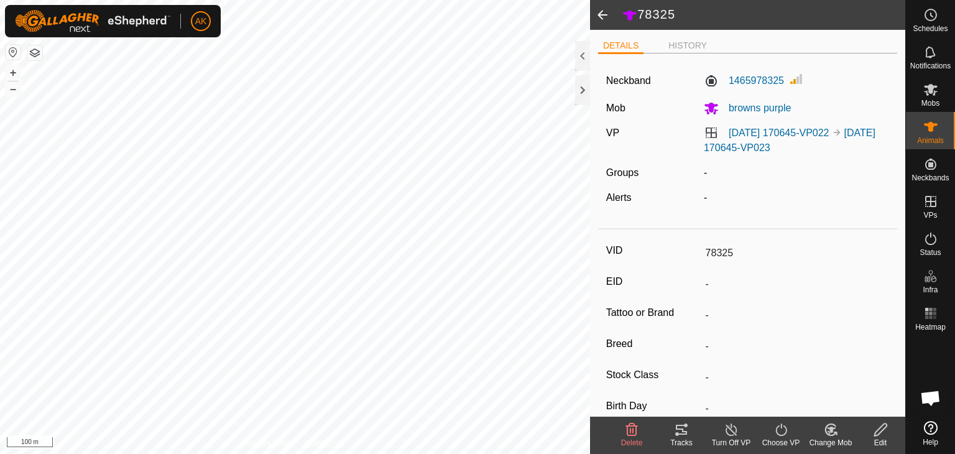
click at [630, 438] on span "Delete" at bounding box center [632, 442] width 22 height 9
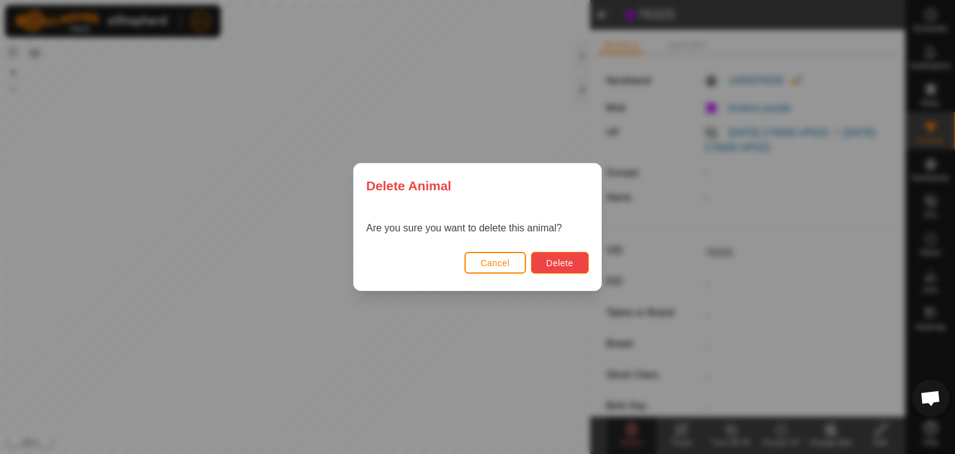
click at [566, 268] on button "Delete" at bounding box center [560, 263] width 58 height 22
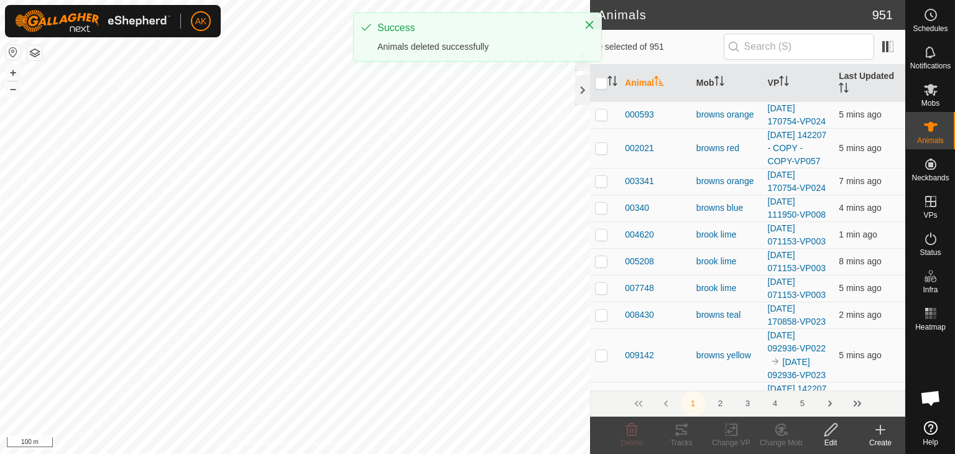
click at [878, 428] on icon at bounding box center [880, 429] width 15 height 15
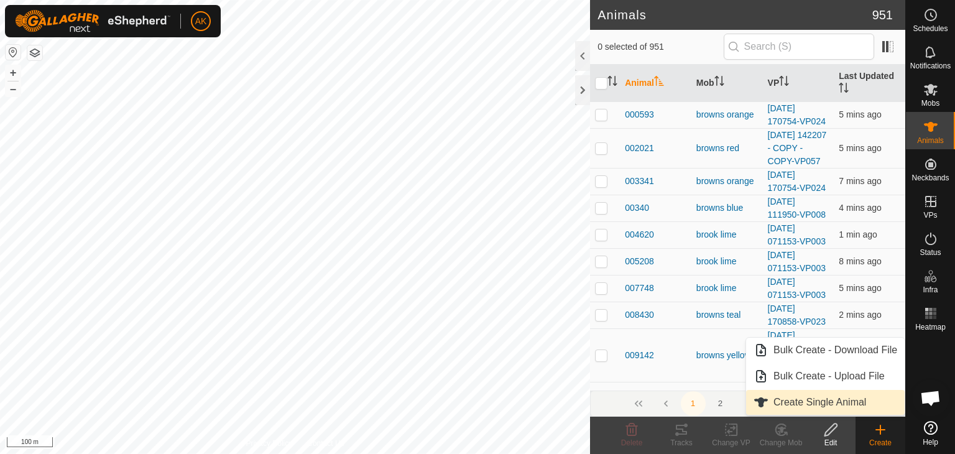
click at [788, 401] on link "Create Single Animal" at bounding box center [825, 402] width 158 height 25
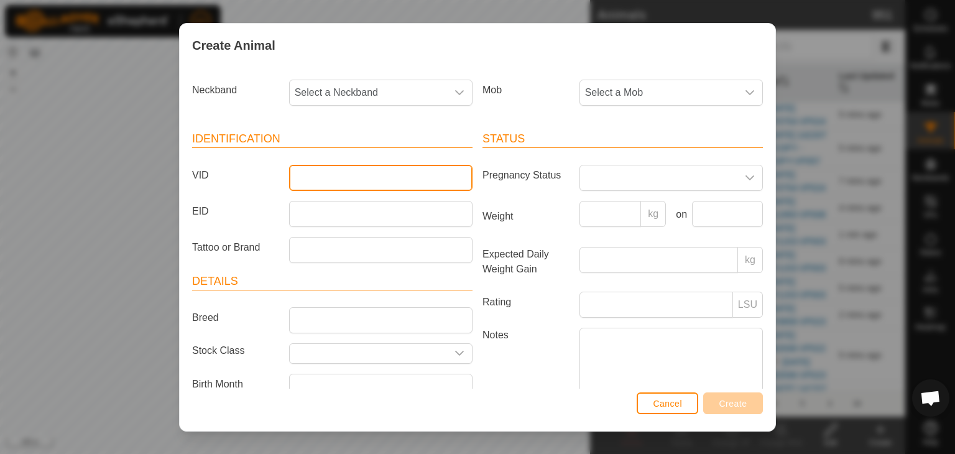
click at [297, 180] on input "VID" at bounding box center [380, 178] width 183 height 26
type input "78325"
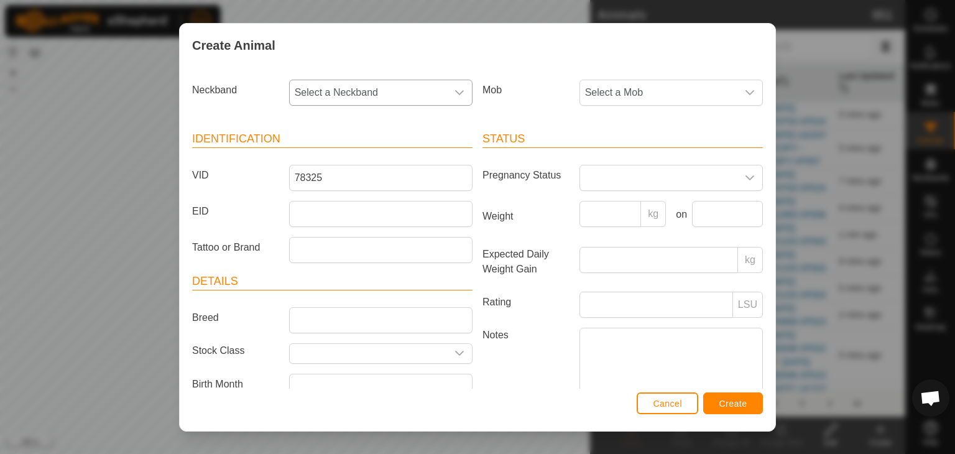
click at [326, 95] on span "Select a Neckband" at bounding box center [368, 92] width 157 height 25
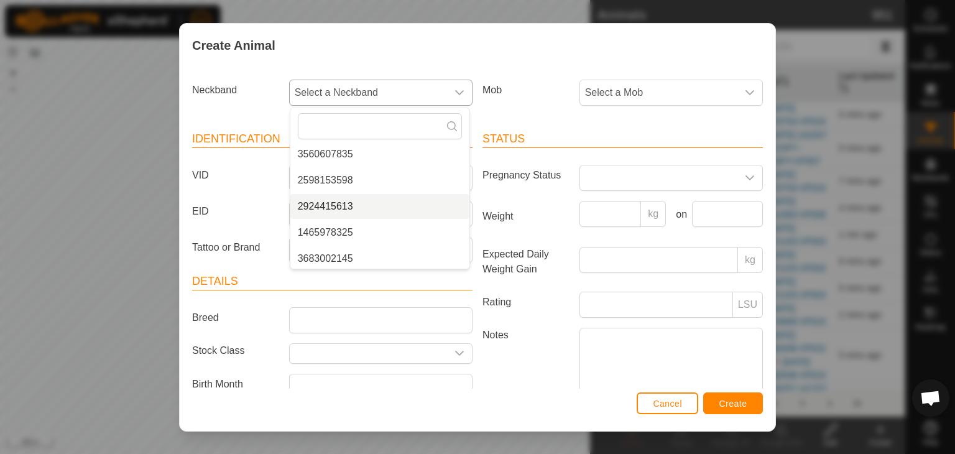
scroll to position [814, 0]
click at [344, 234] on li "1465978325" at bounding box center [379, 230] width 179 height 25
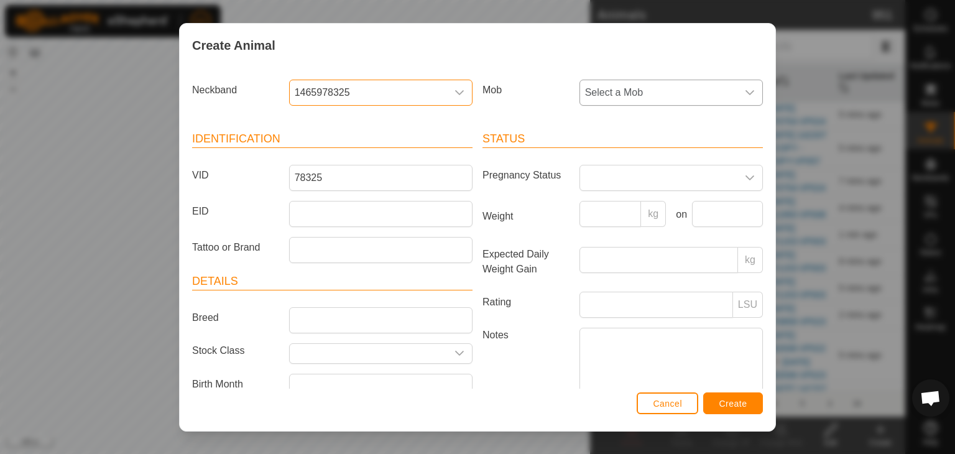
click at [652, 93] on span "Select a Mob" at bounding box center [658, 92] width 157 height 25
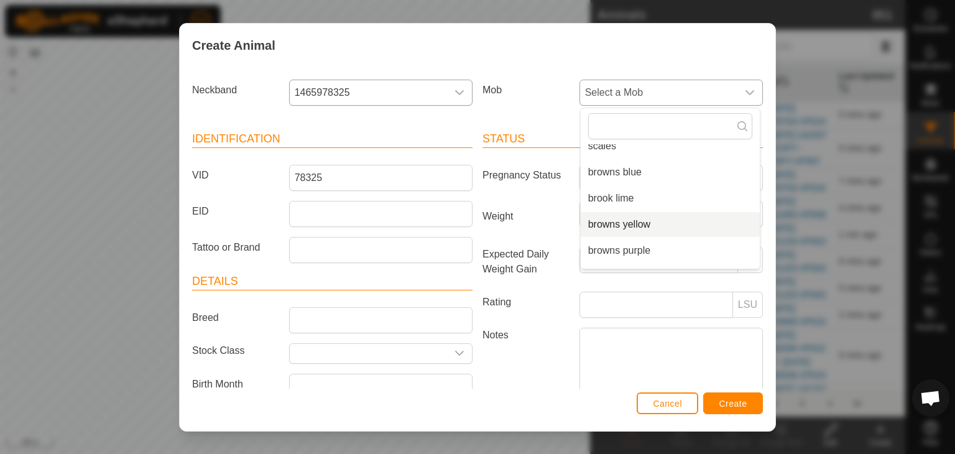
scroll to position [109, 0]
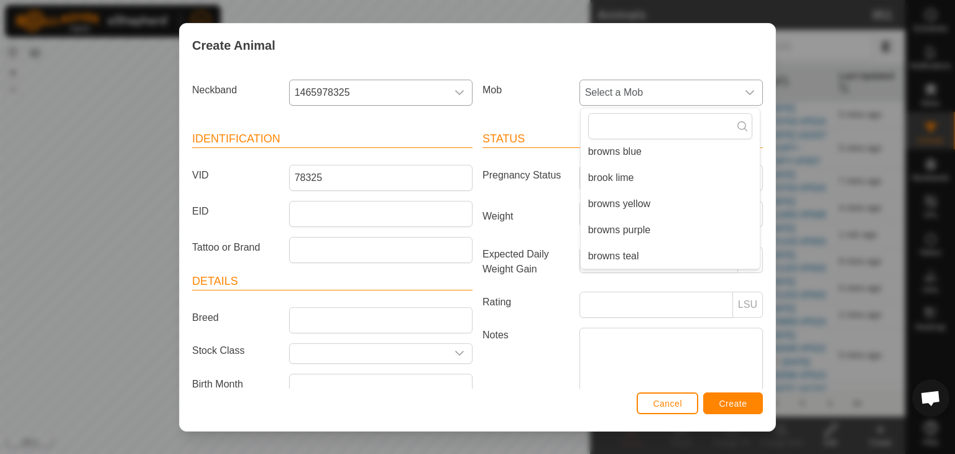
click at [635, 232] on li "browns purple" at bounding box center [669, 230] width 179 height 25
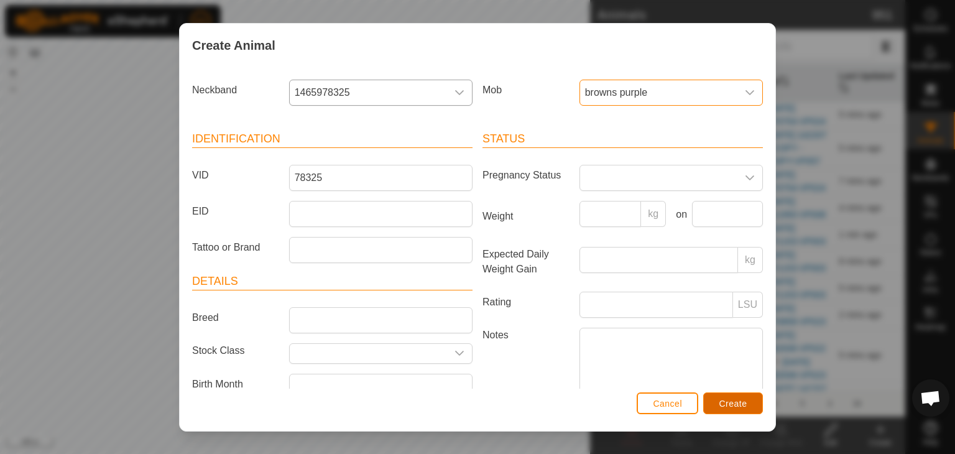
click at [730, 404] on span "Create" at bounding box center [733, 403] width 28 height 10
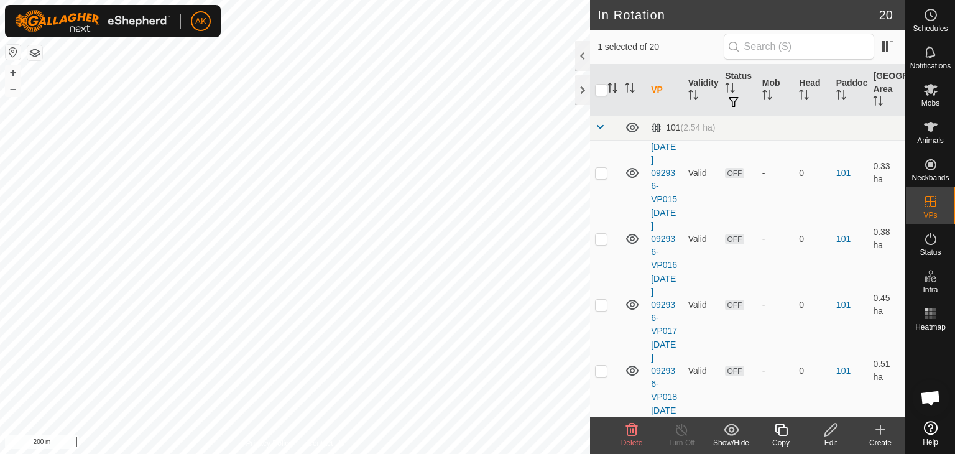
click at [631, 433] on icon at bounding box center [631, 429] width 15 height 15
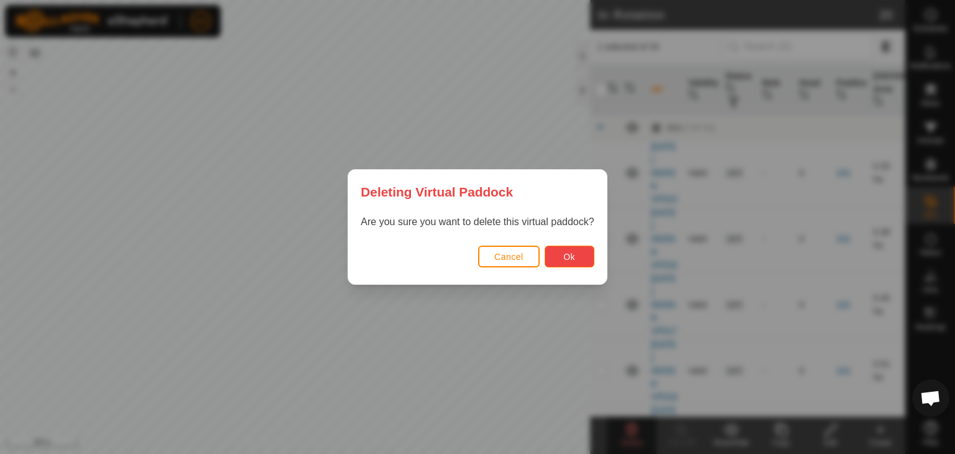
click at [568, 257] on span "Ok" at bounding box center [569, 257] width 12 height 10
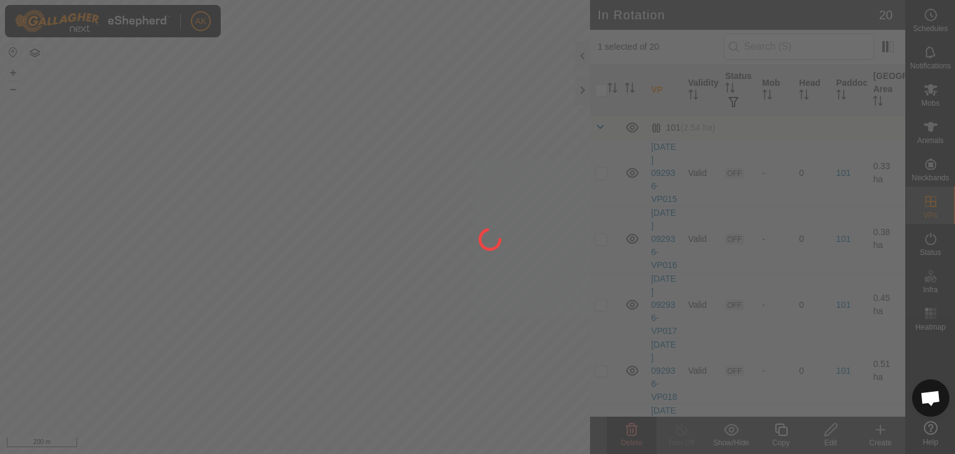
checkbox input "false"
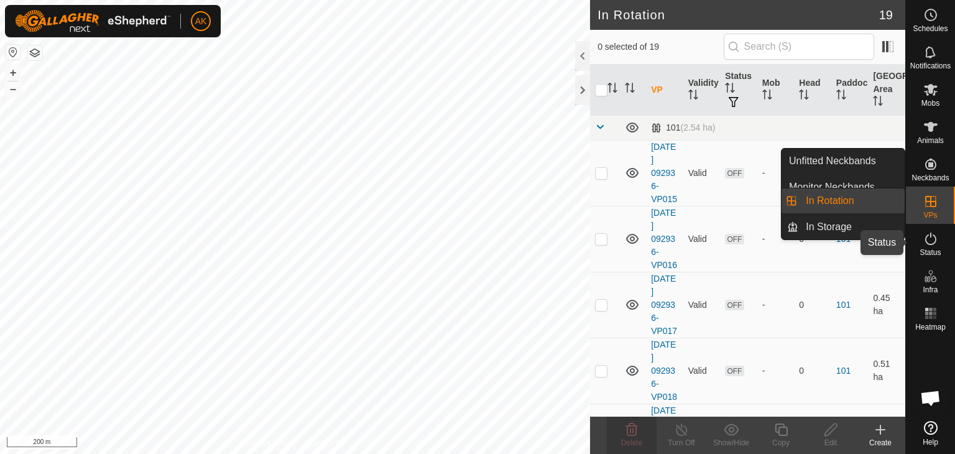
click at [927, 239] on icon at bounding box center [930, 238] width 15 height 15
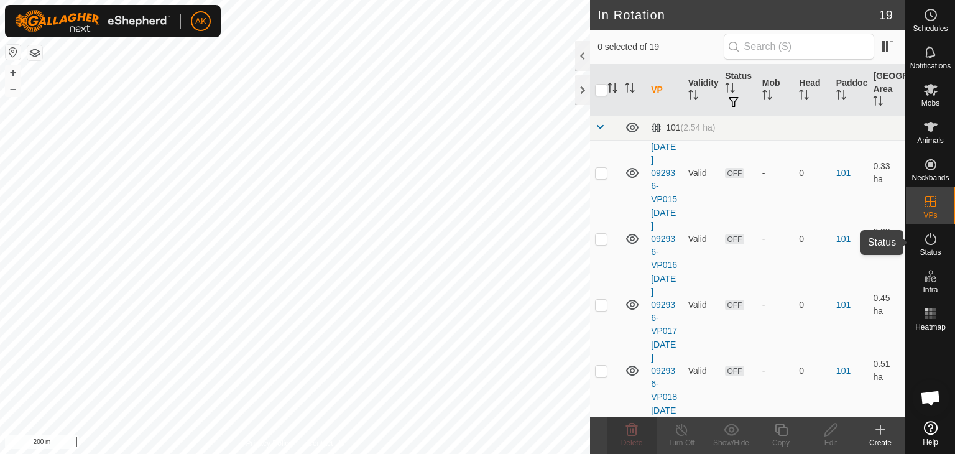
click at [927, 239] on icon at bounding box center [930, 238] width 15 height 15
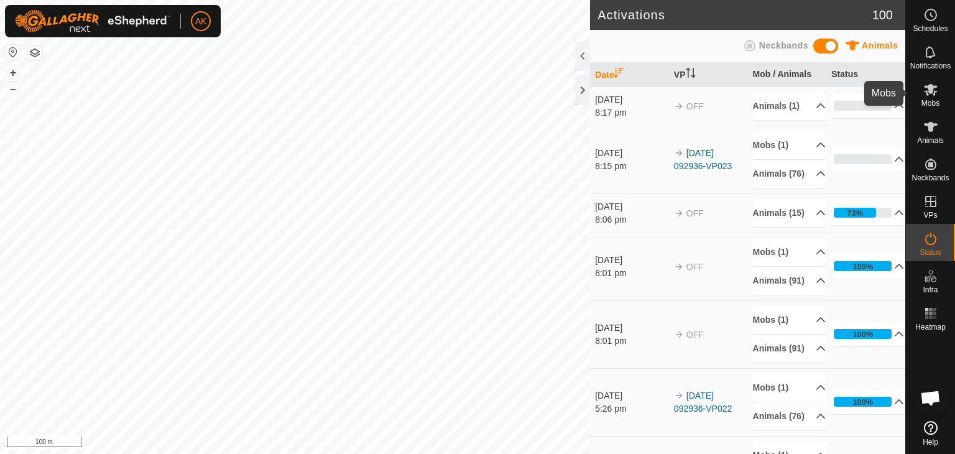
click at [927, 80] on es-mob-svg-icon at bounding box center [930, 90] width 22 height 20
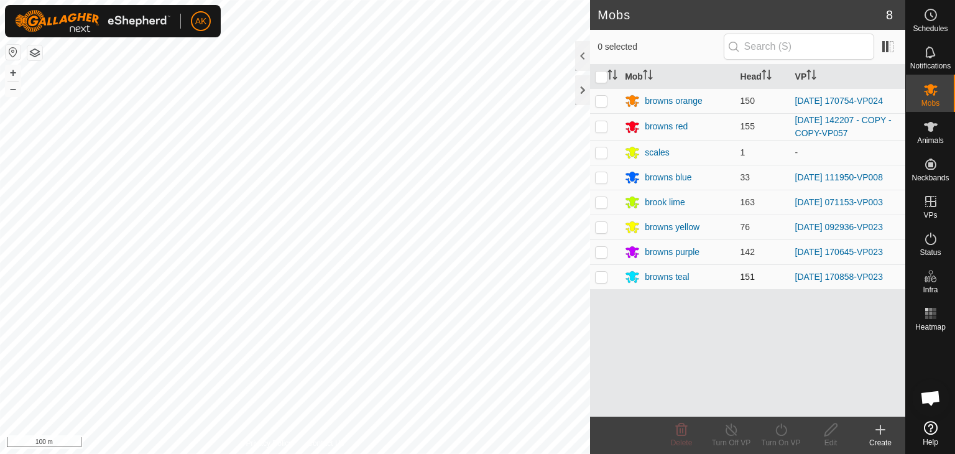
click at [598, 280] on p-checkbox at bounding box center [601, 277] width 12 height 10
checkbox input "true"
click at [785, 431] on icon at bounding box center [780, 429] width 11 height 12
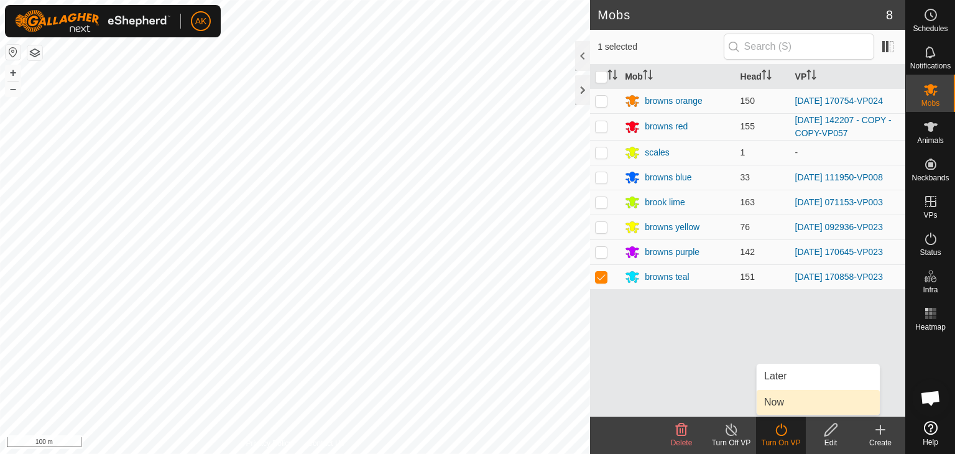
click at [773, 399] on link "Now" at bounding box center [817, 402] width 123 height 25
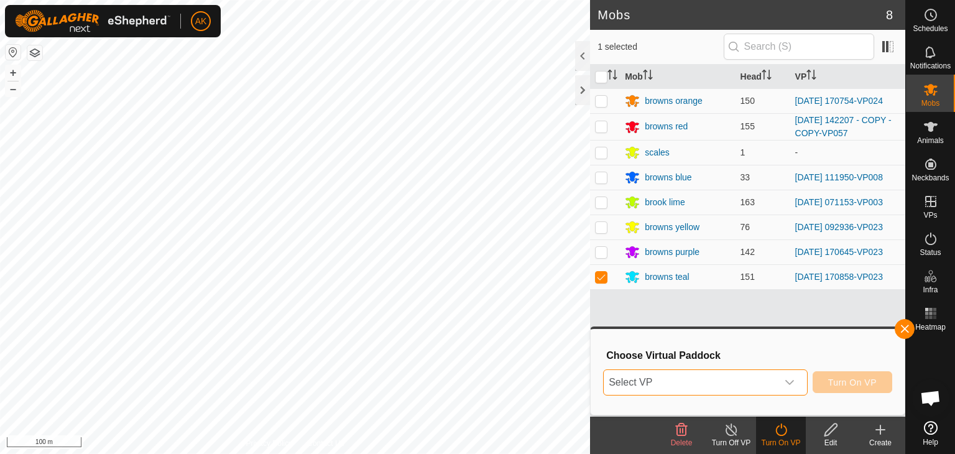
click at [720, 372] on span "Select VP" at bounding box center [689, 382] width 173 height 25
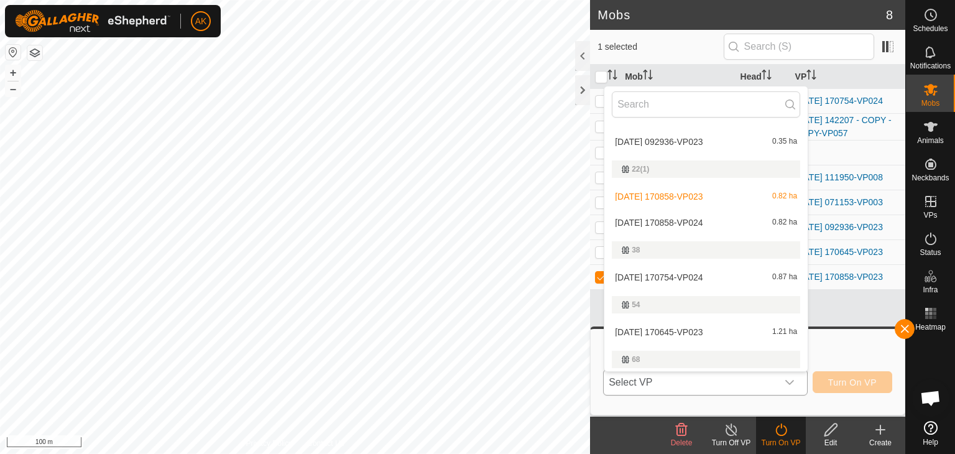
scroll to position [186, 0]
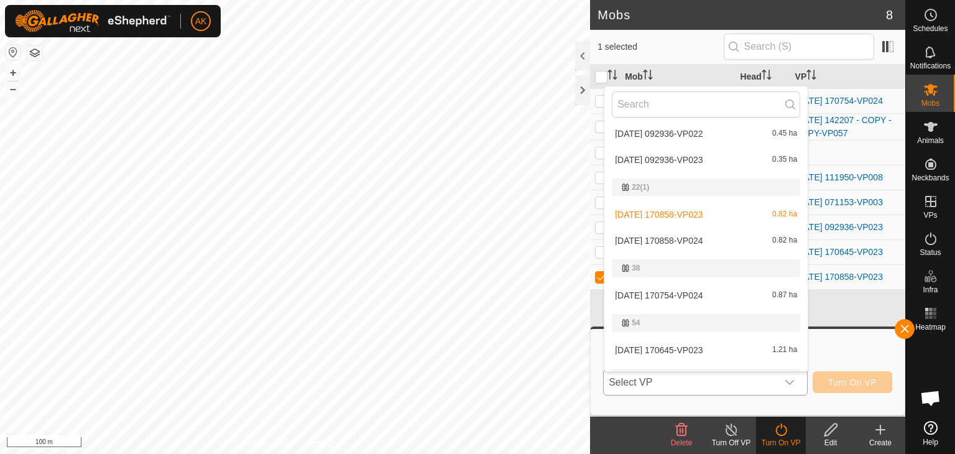
click at [696, 242] on li "2025-08-24 170858-VP024 0.82 ha" at bounding box center [705, 240] width 203 height 25
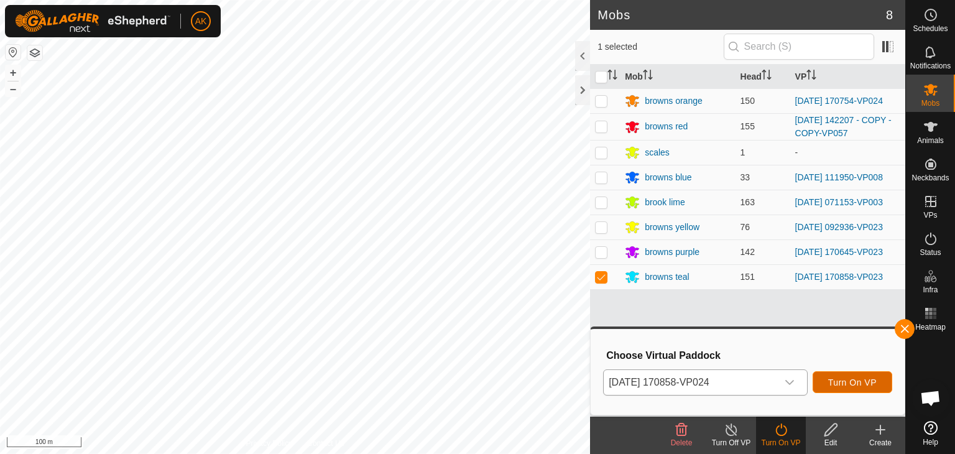
click at [864, 376] on button "Turn On VP" at bounding box center [852, 382] width 80 height 22
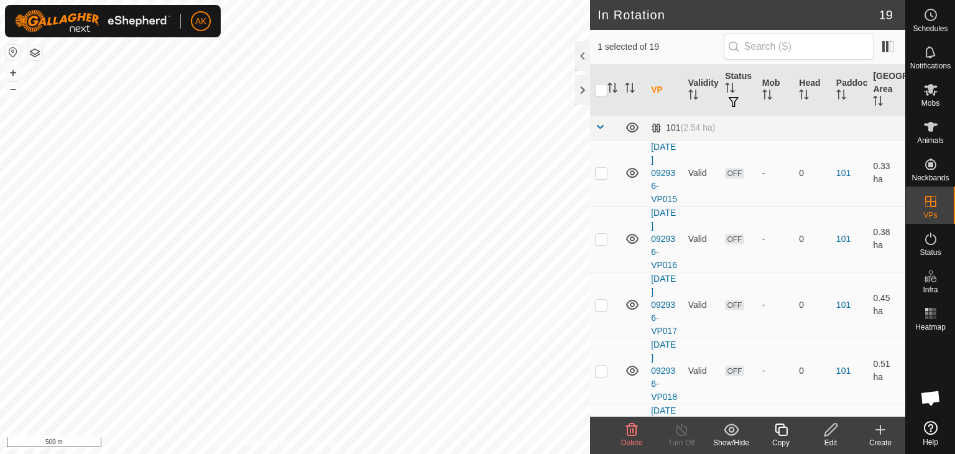
click at [633, 429] on icon at bounding box center [631, 429] width 15 height 15
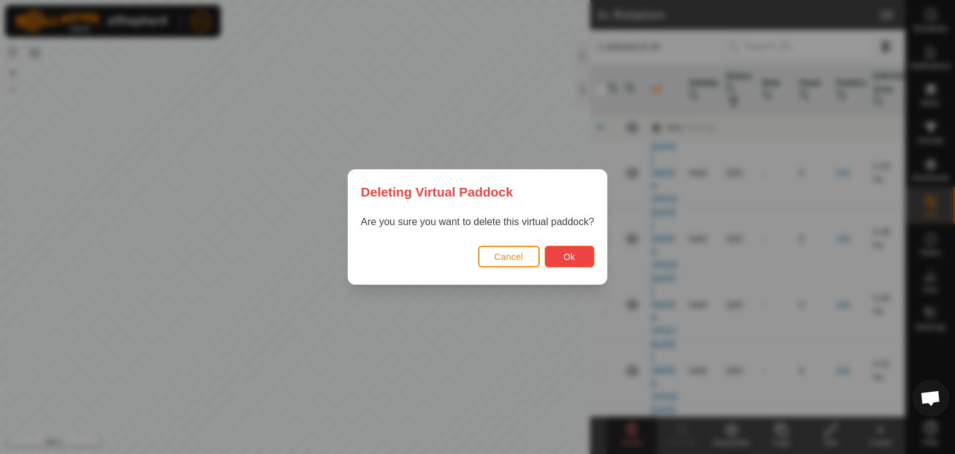
click at [572, 258] on span "Ok" at bounding box center [569, 257] width 12 height 10
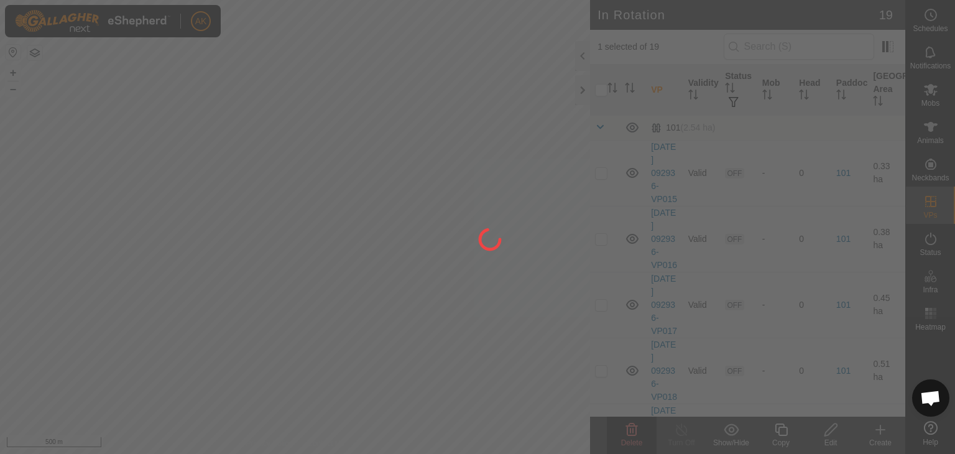
checkbox input "false"
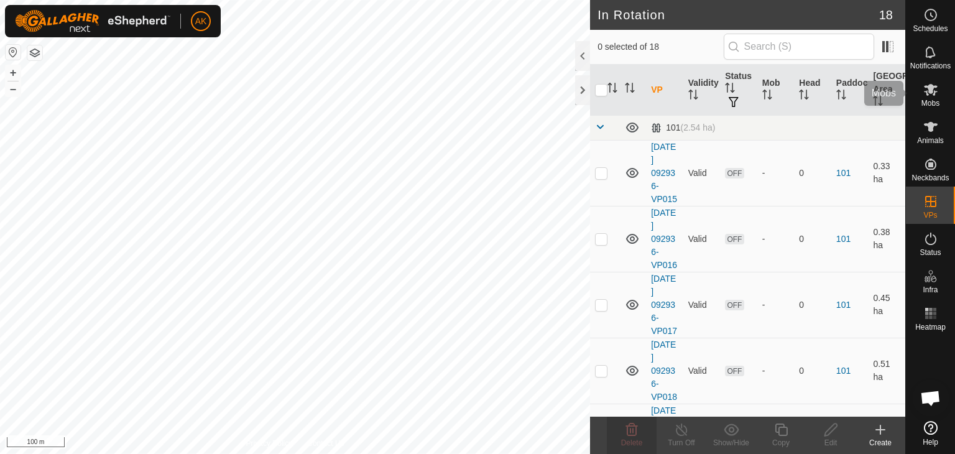
click at [926, 97] on es-mob-svg-icon at bounding box center [930, 90] width 22 height 20
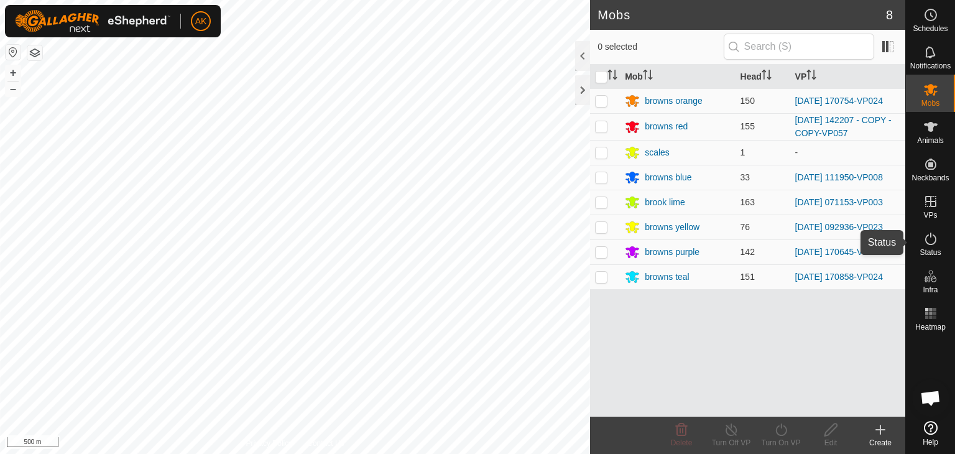
click at [929, 237] on icon at bounding box center [930, 238] width 15 height 15
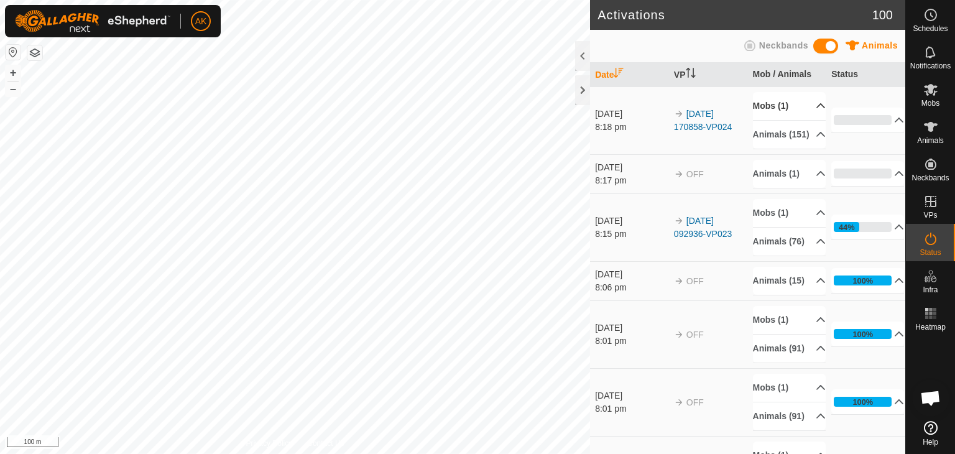
click at [772, 104] on p-accordion-header "Mobs (1)" at bounding box center [789, 106] width 73 height 28
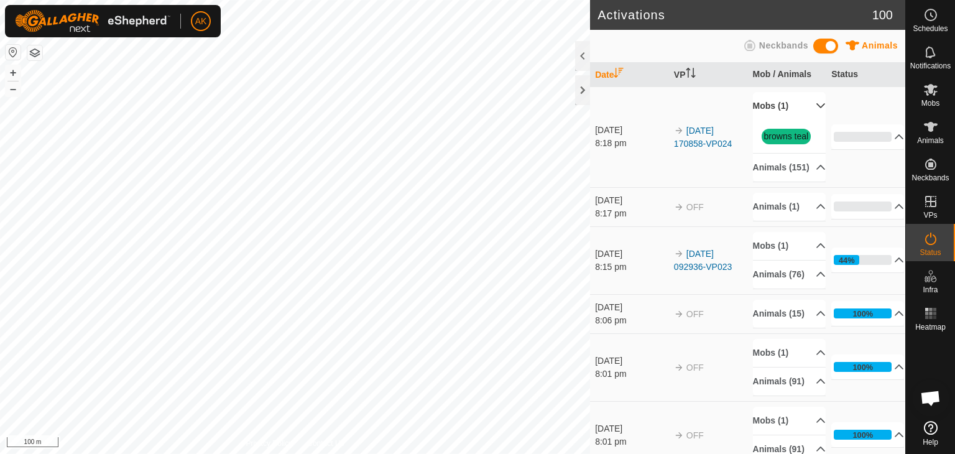
click at [772, 104] on p-accordion-header "Mobs (1)" at bounding box center [789, 106] width 73 height 28
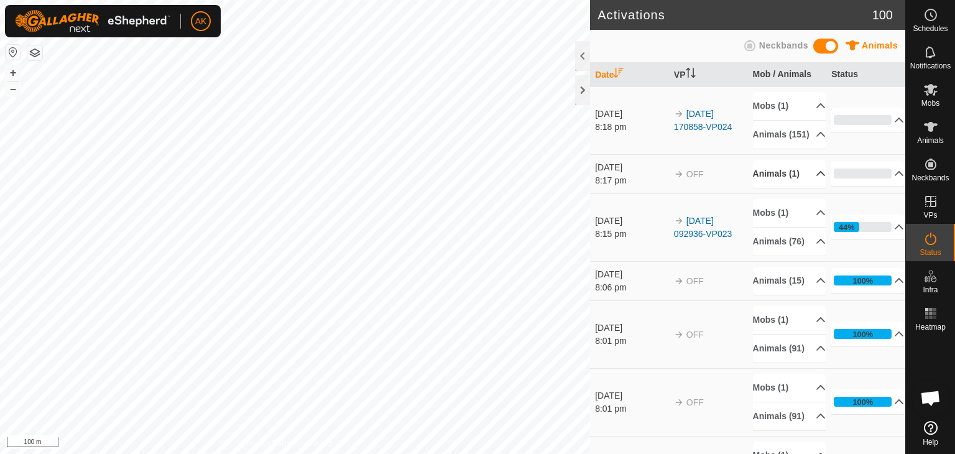
click at [770, 183] on p-accordion-header "Animals (1)" at bounding box center [789, 174] width 73 height 28
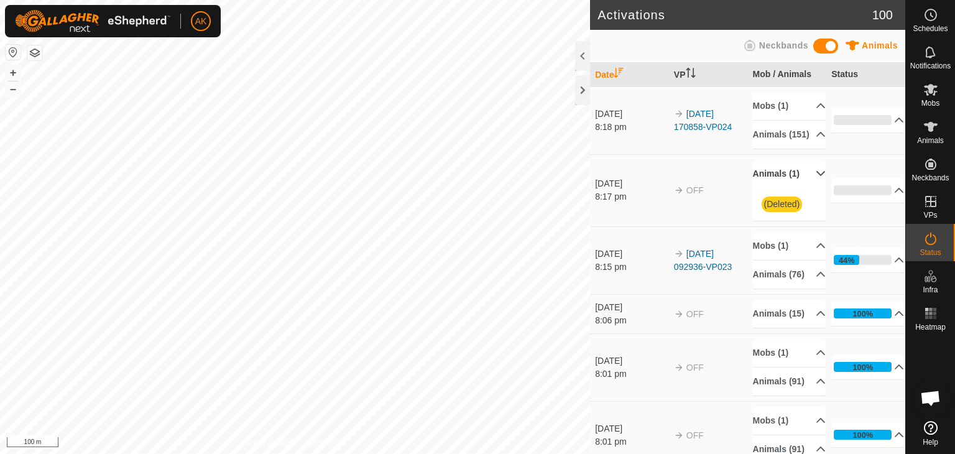
click at [770, 183] on p-accordion-header "Animals (1)" at bounding box center [789, 174] width 73 height 28
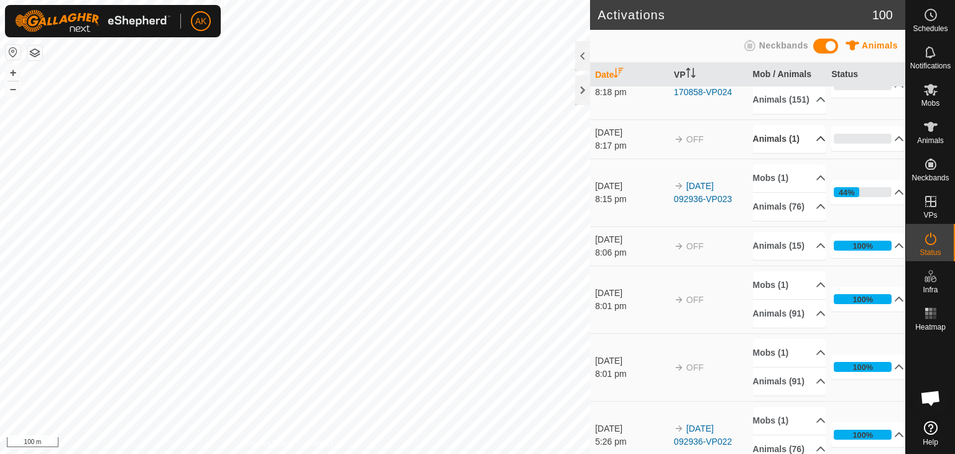
scroll to position [62, 0]
